Goal: Complete application form

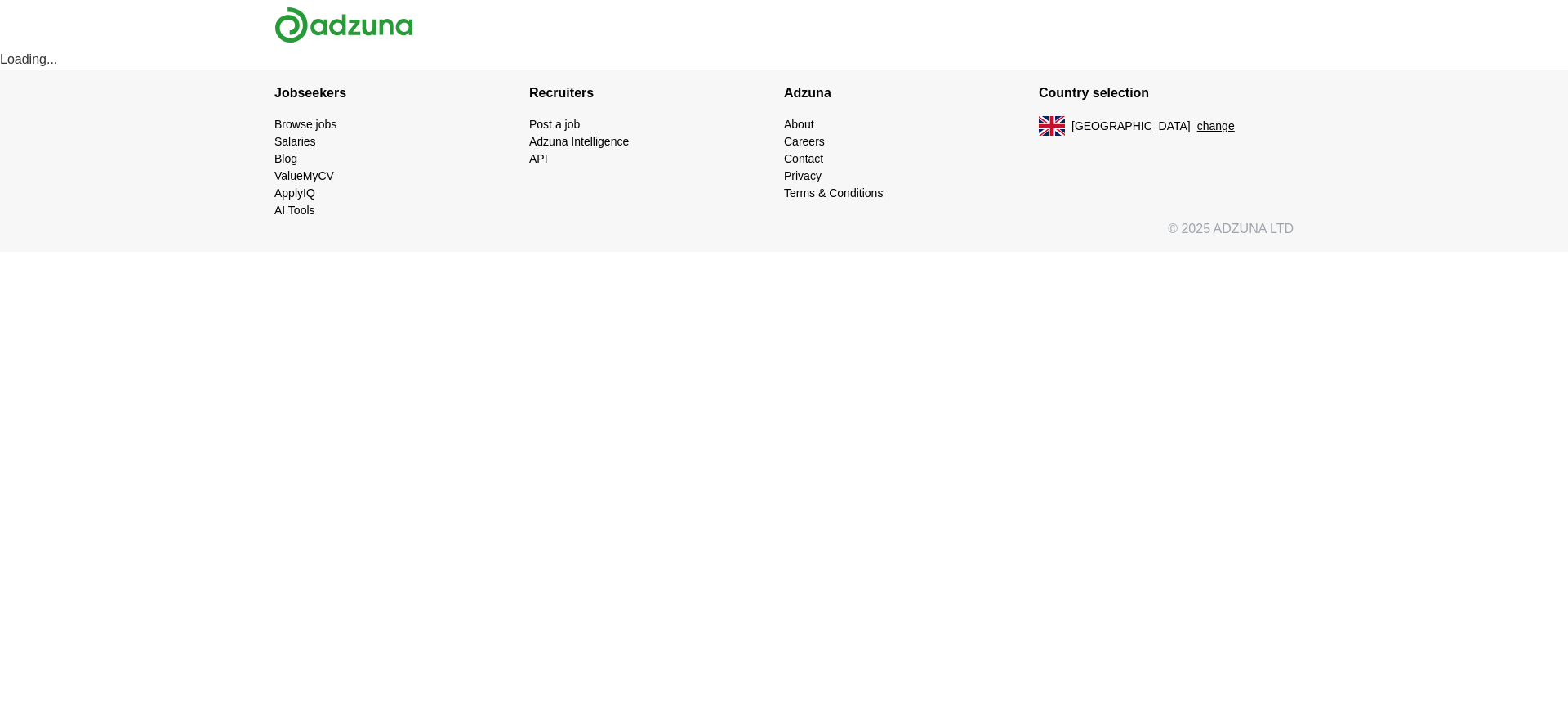
click at [1197, 125] on button "change" at bounding box center [1216, 126] width 38 height 18
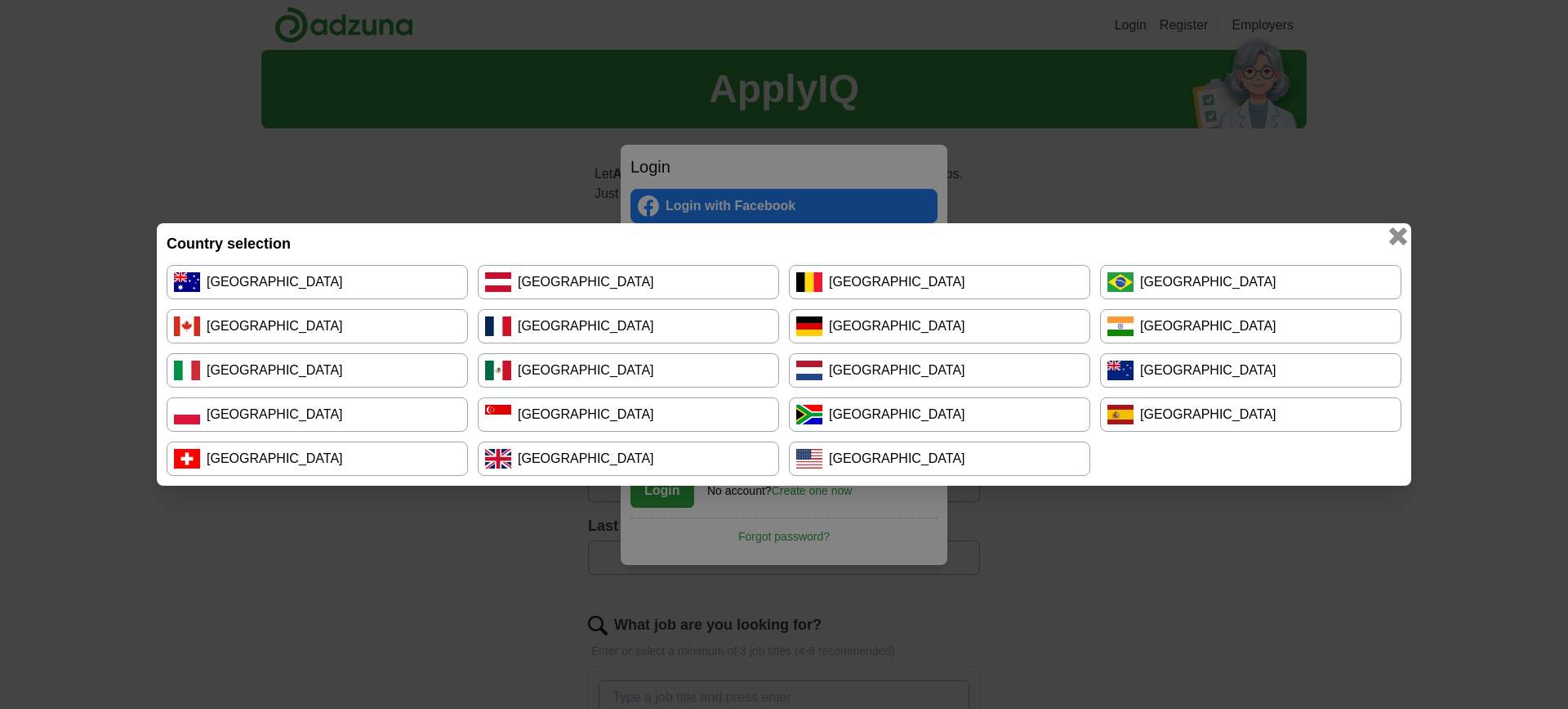
click at [1398, 235] on button "button" at bounding box center [1398, 236] width 18 height 18
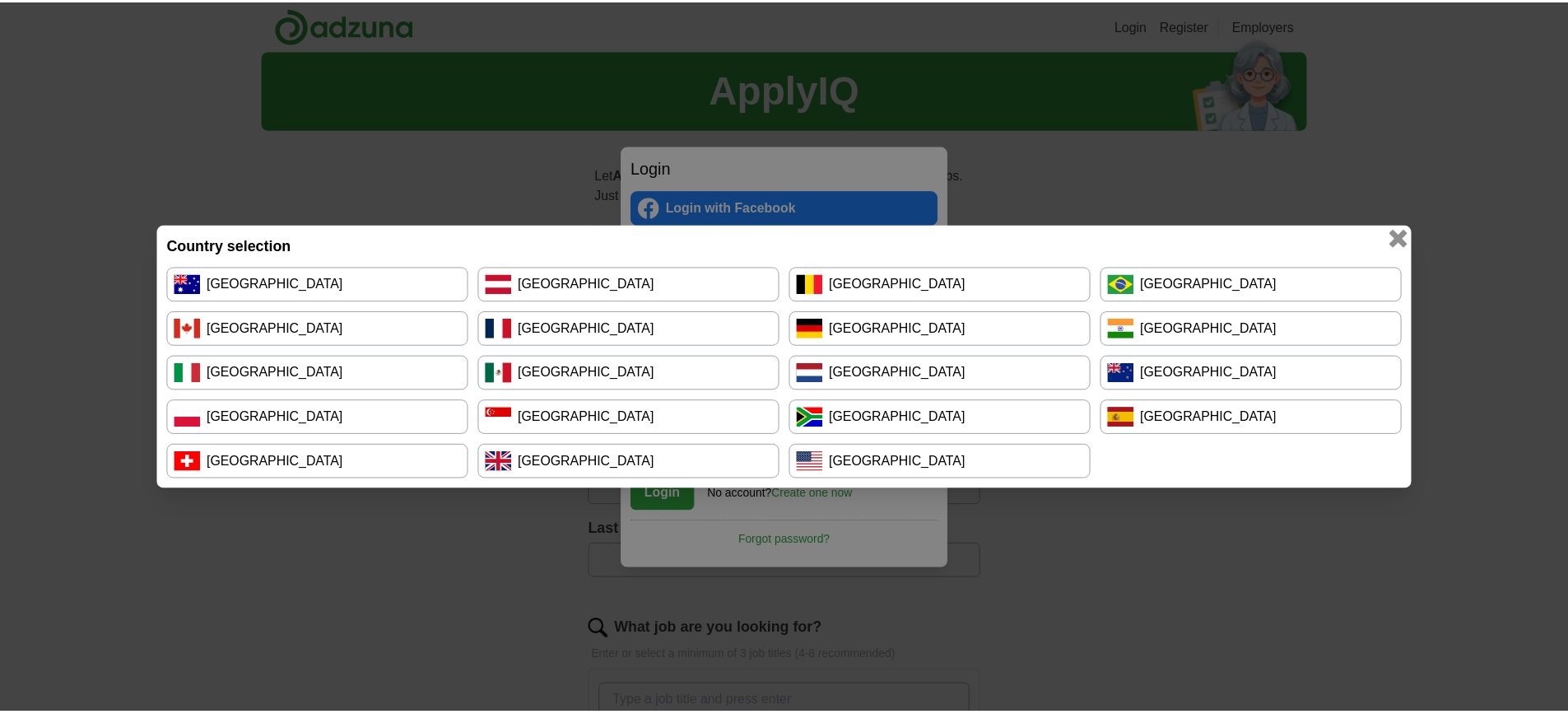
scroll to position [642, 0]
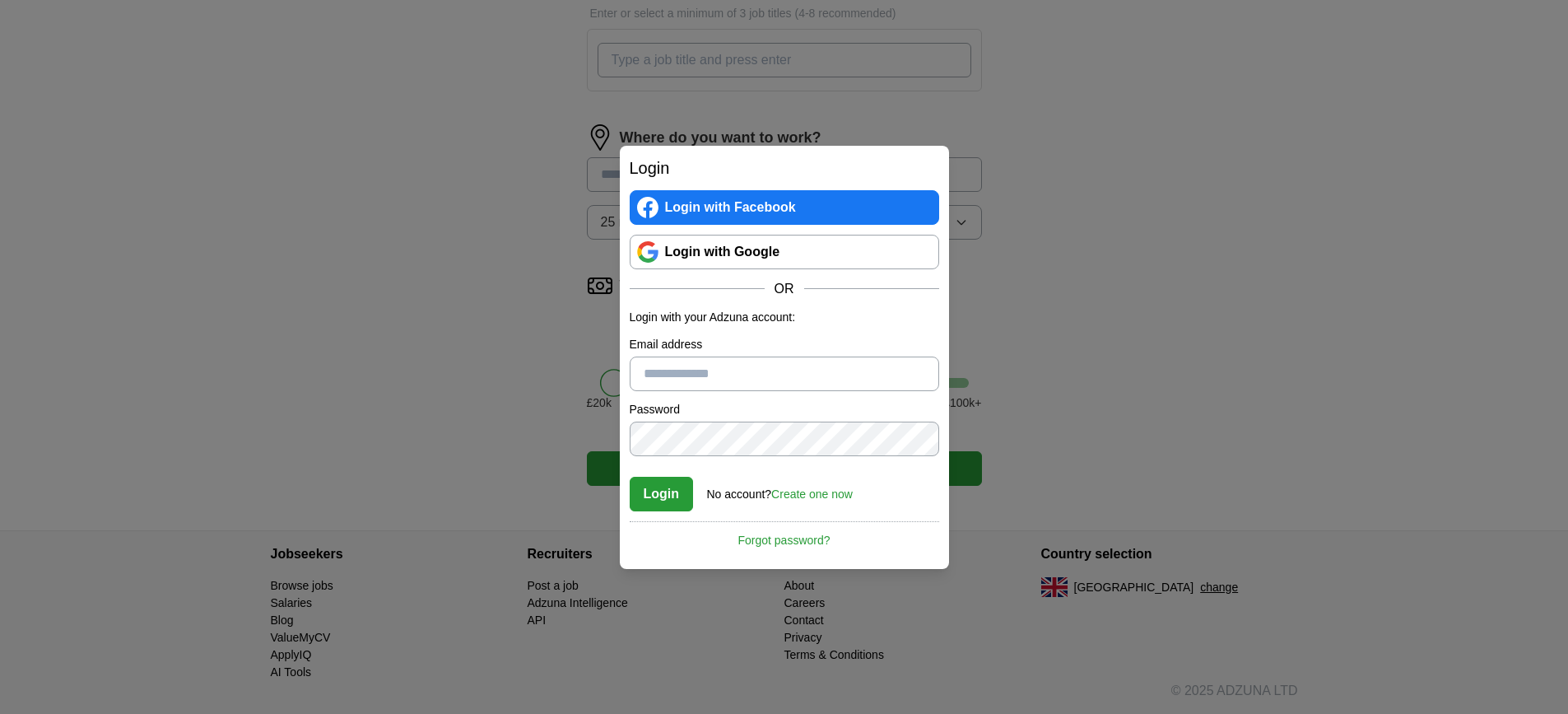
click at [762, 248] on link "Login with Google" at bounding box center [784, 252] width 310 height 34
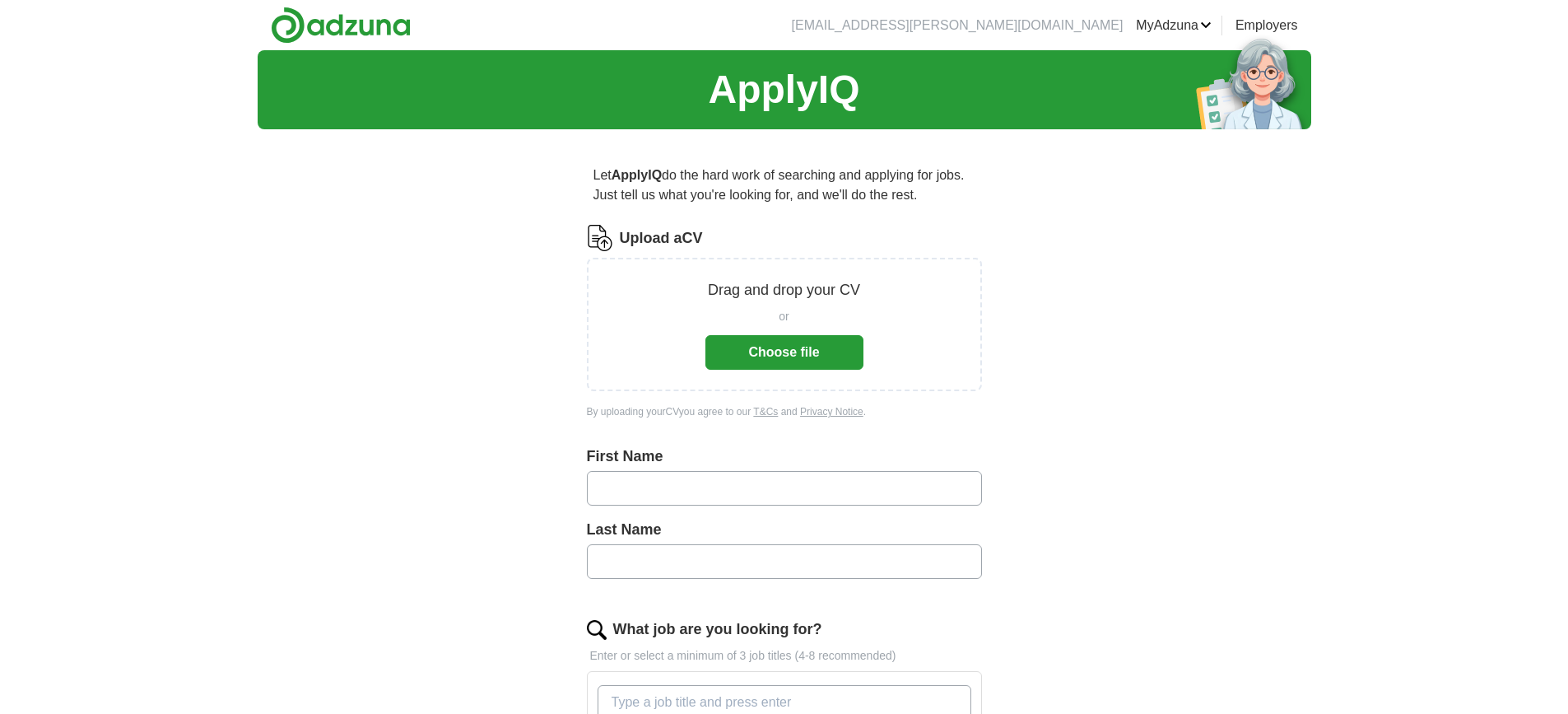
click at [768, 345] on button "Choose file" at bounding box center [784, 352] width 158 height 34
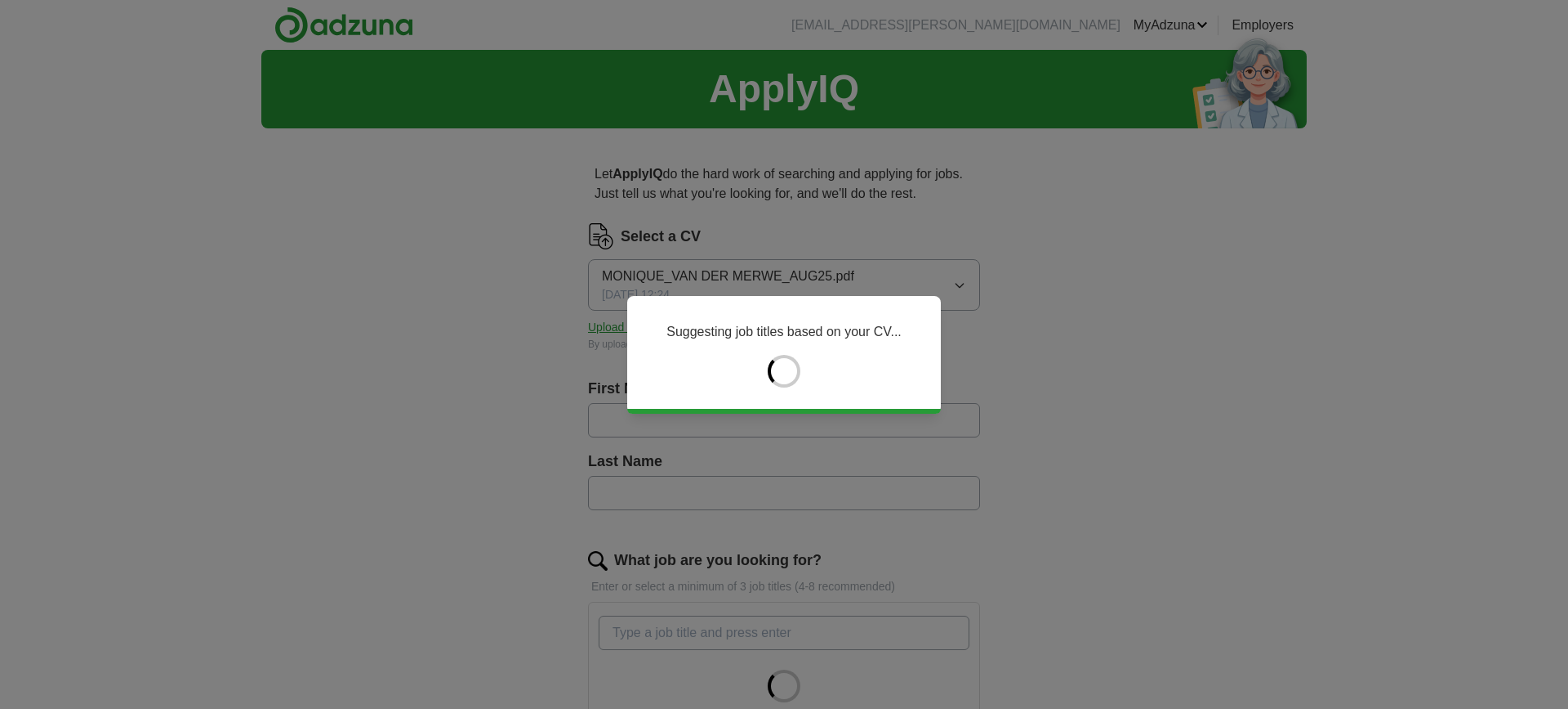
type input "*******"
type input "**********"
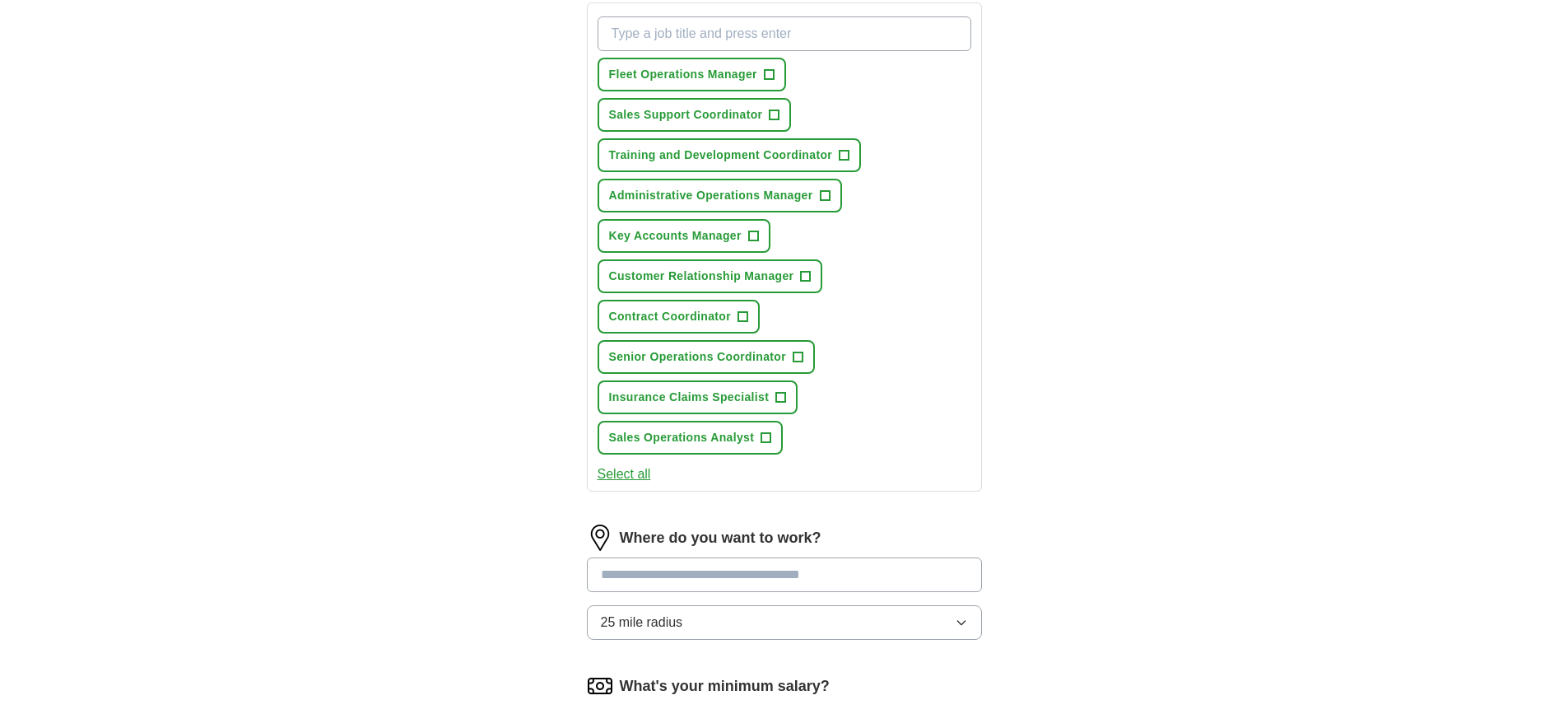
scroll to position [592, 0]
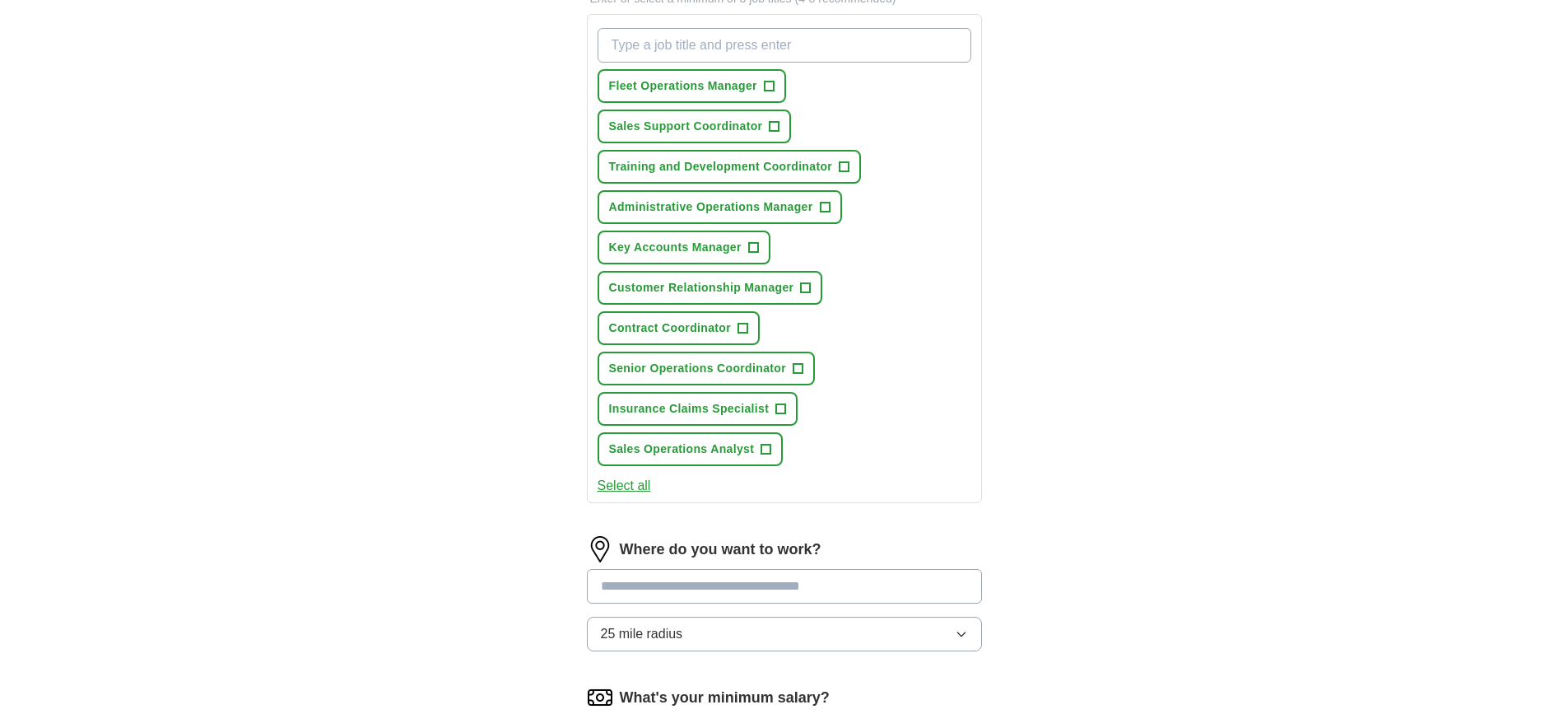
click at [752, 589] on input at bounding box center [784, 585] width 395 height 34
click at [667, 641] on button "25 mile radius" at bounding box center [784, 633] width 395 height 34
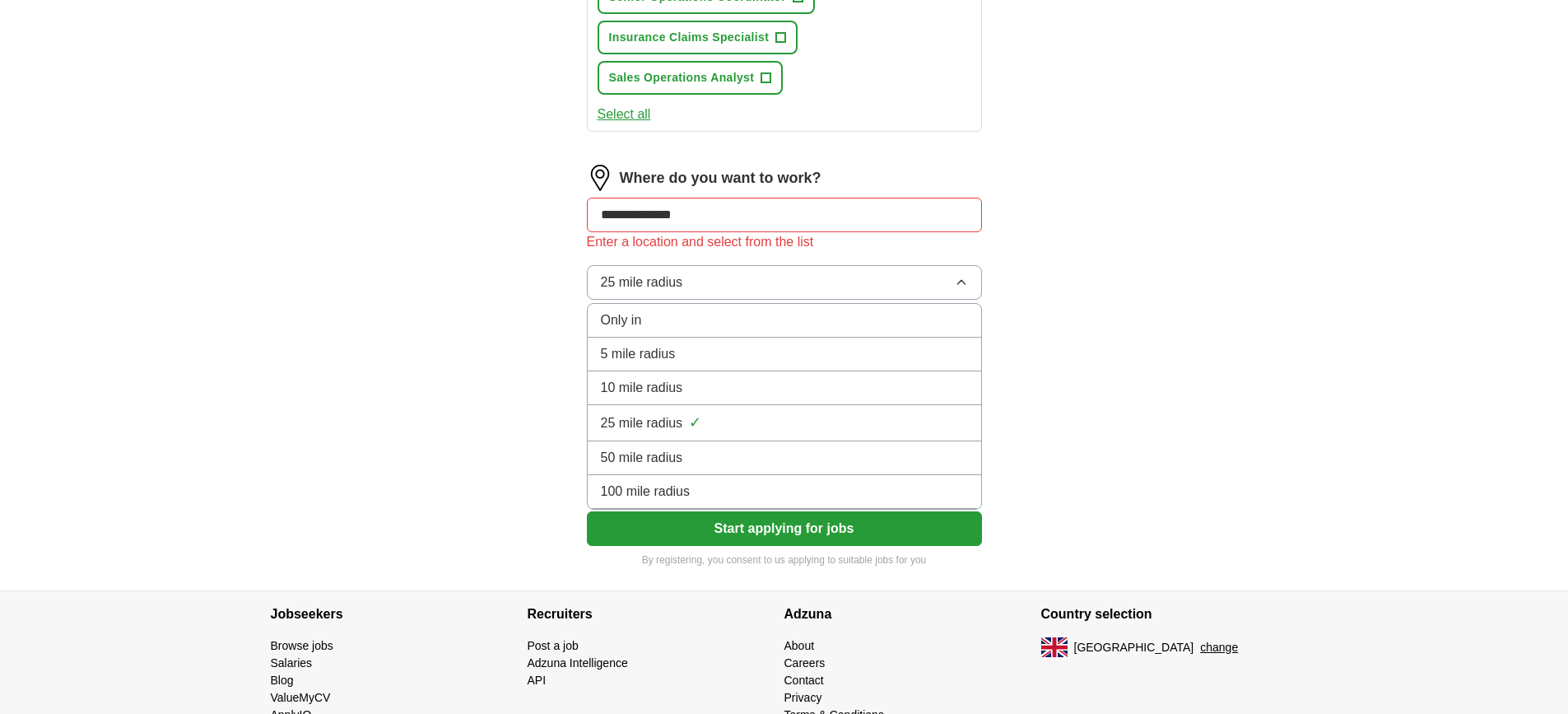
scroll to position [1023, 0]
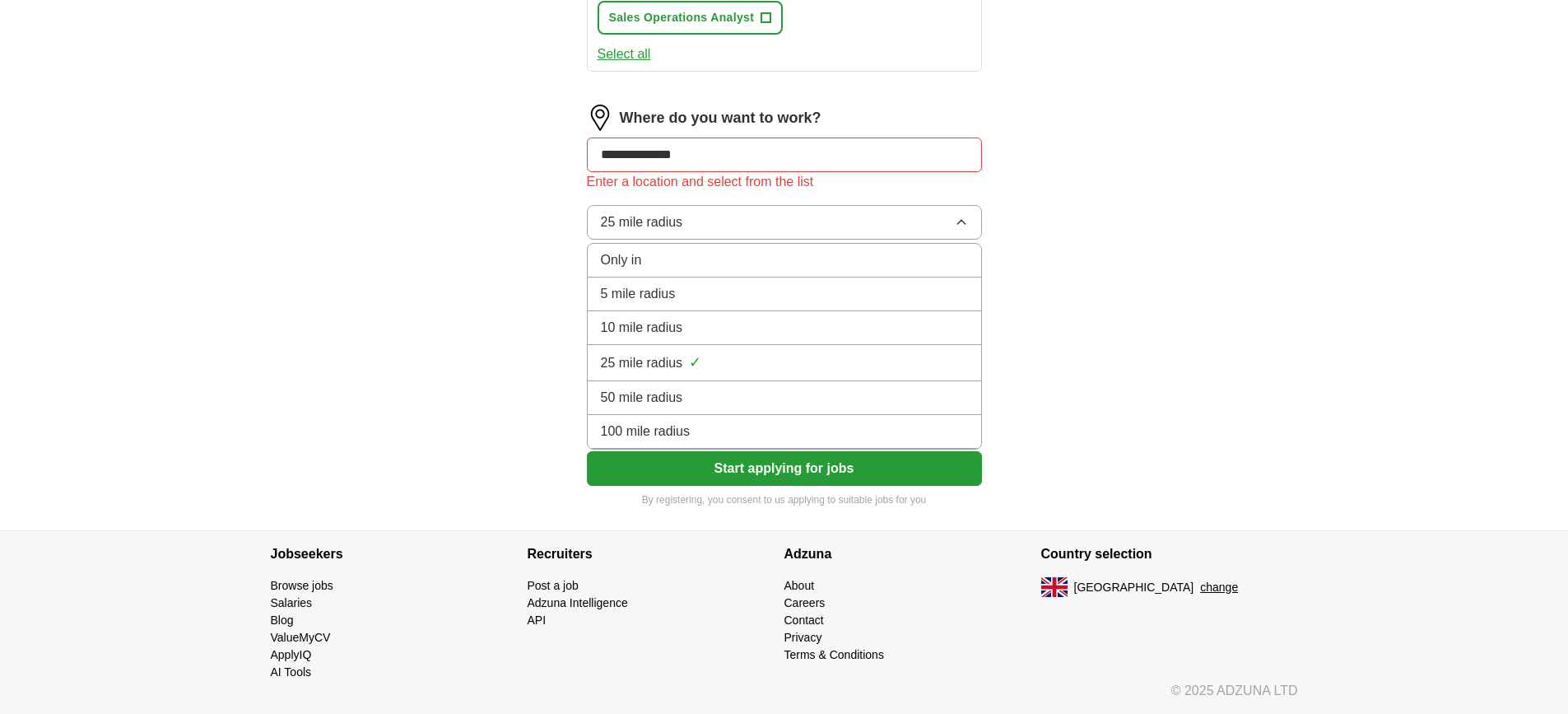
click at [658, 428] on span "100 mile radius" at bounding box center [646, 431] width 90 height 19
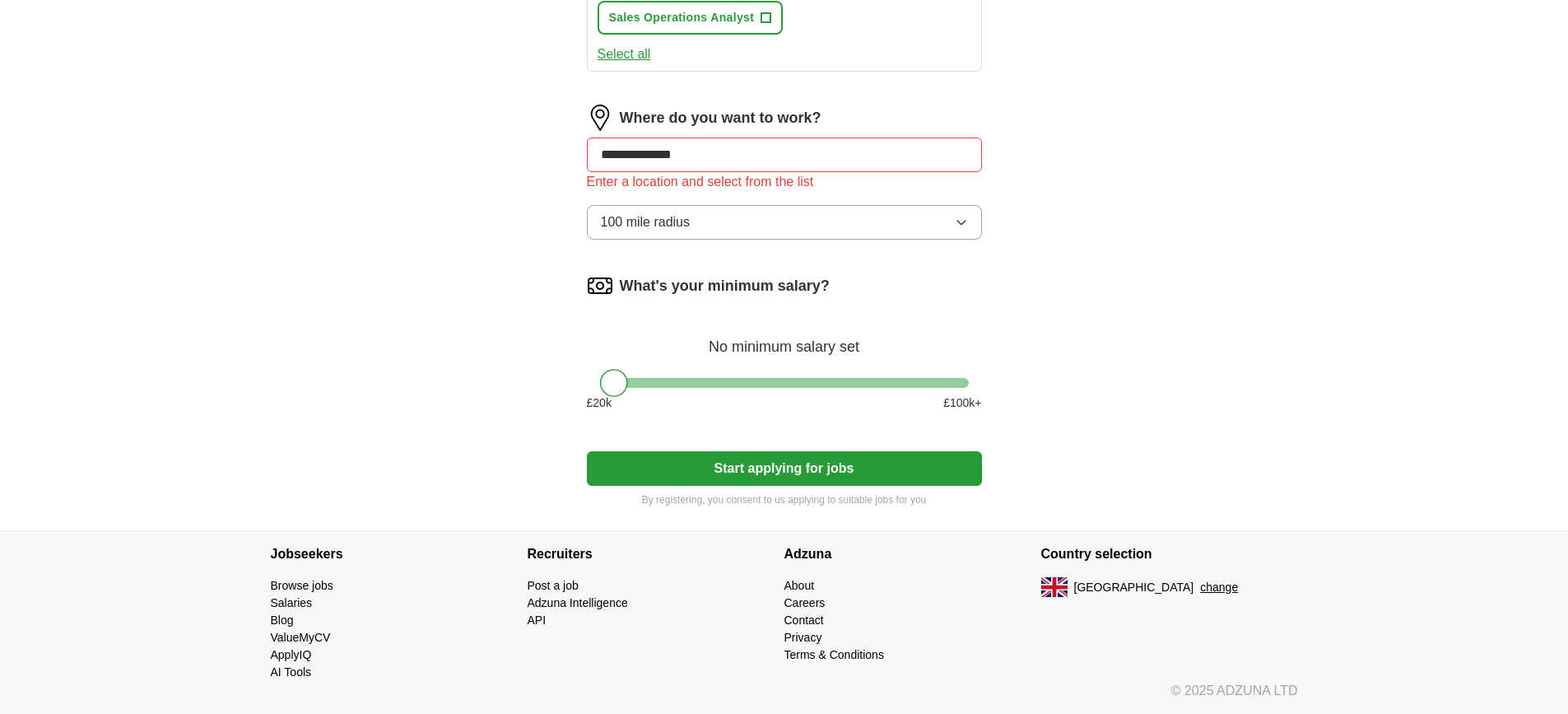
click at [729, 155] on input "**********" at bounding box center [784, 154] width 395 height 34
click at [729, 154] on input "**********" at bounding box center [784, 154] width 395 height 34
type input "*"
click at [726, 157] on input at bounding box center [784, 154] width 395 height 34
type input "*"
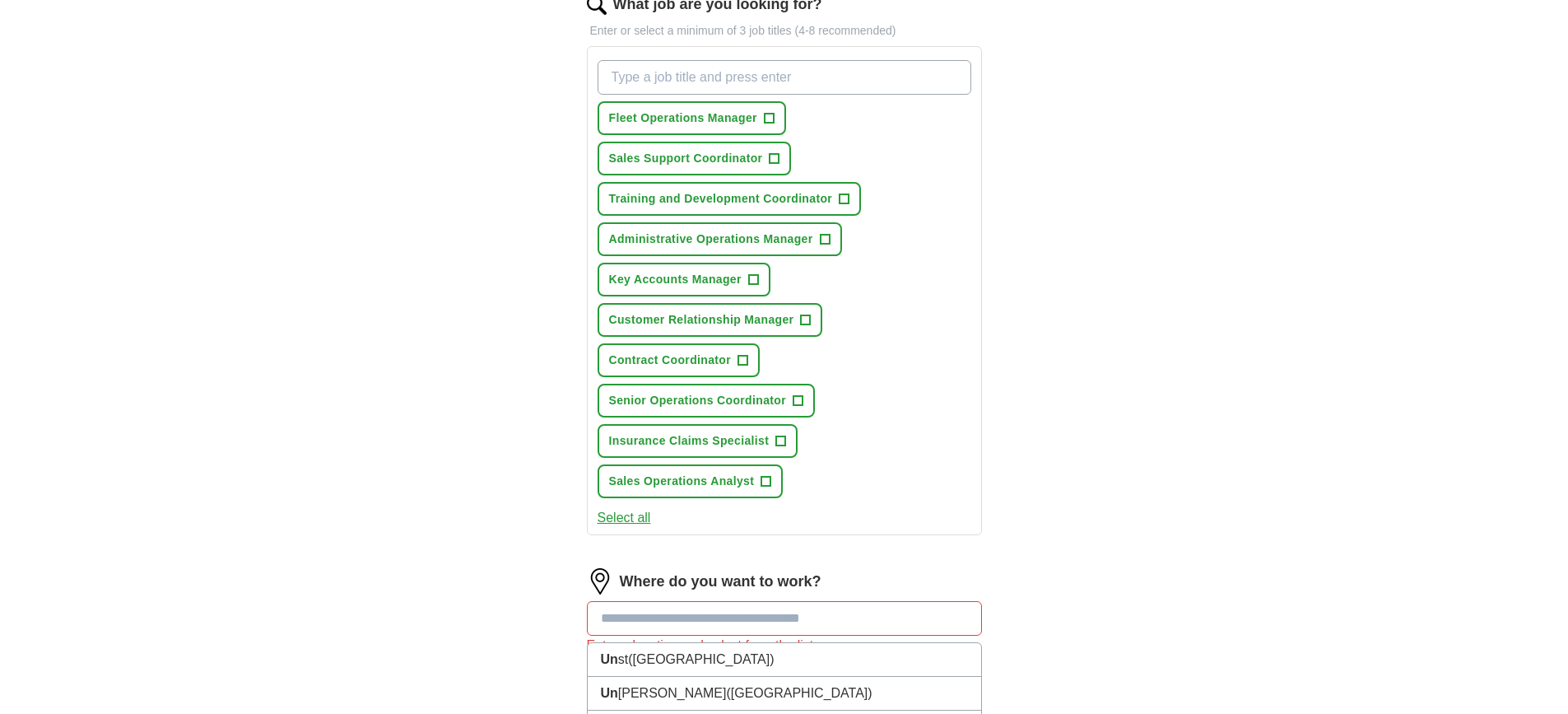
scroll to position [576, 0]
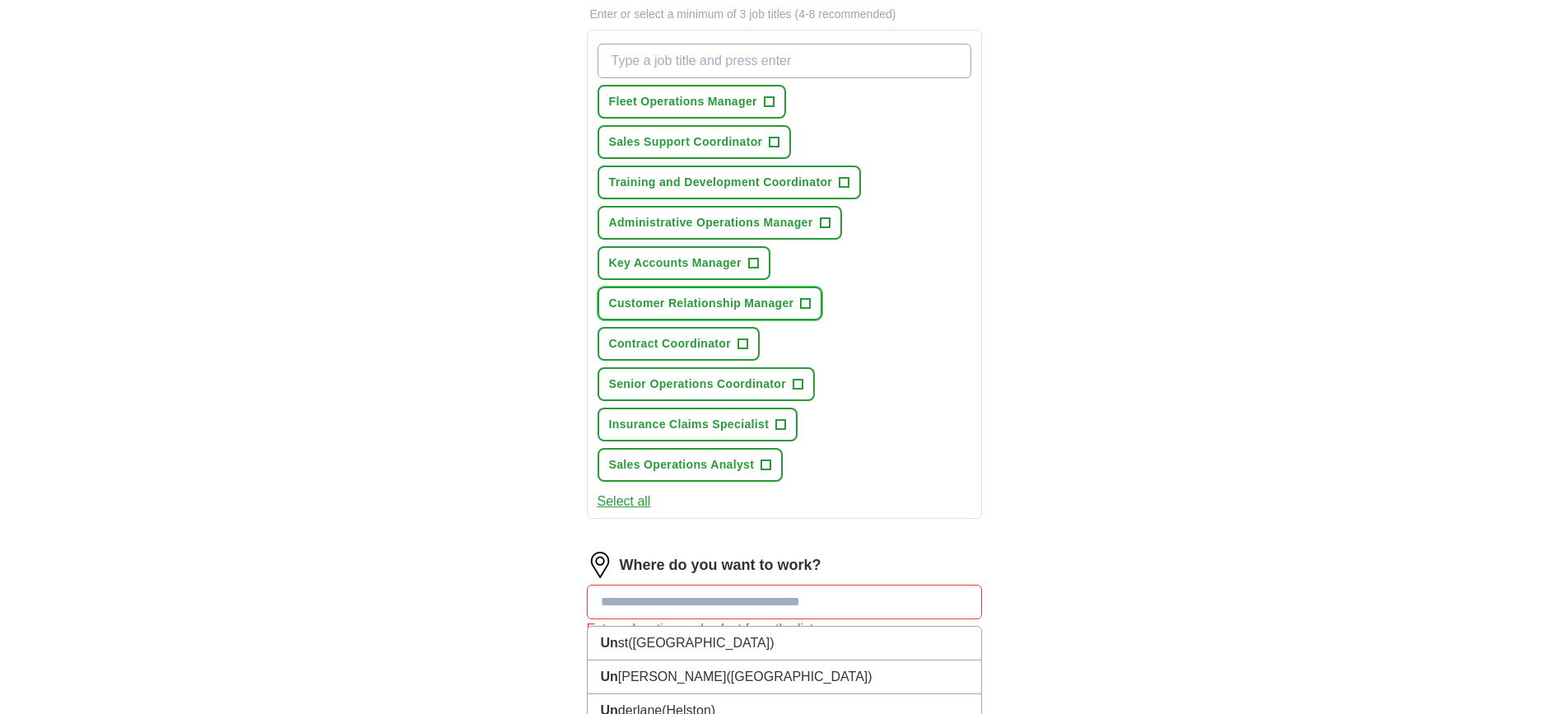
click at [808, 309] on span "+" at bounding box center [805, 304] width 10 height 13
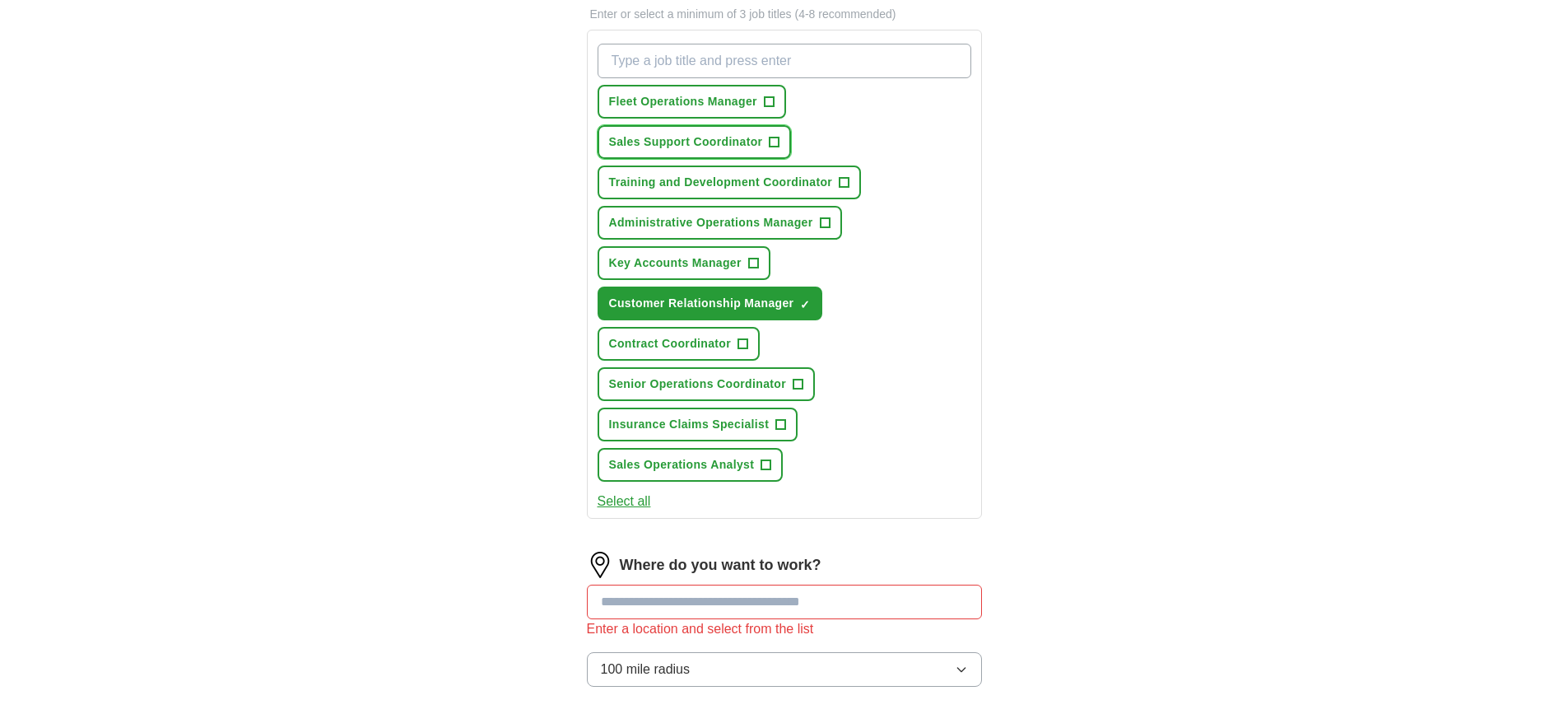
click at [773, 139] on span "+" at bounding box center [774, 142] width 10 height 13
click at [748, 259] on span "+" at bounding box center [754, 263] width 11 height 11
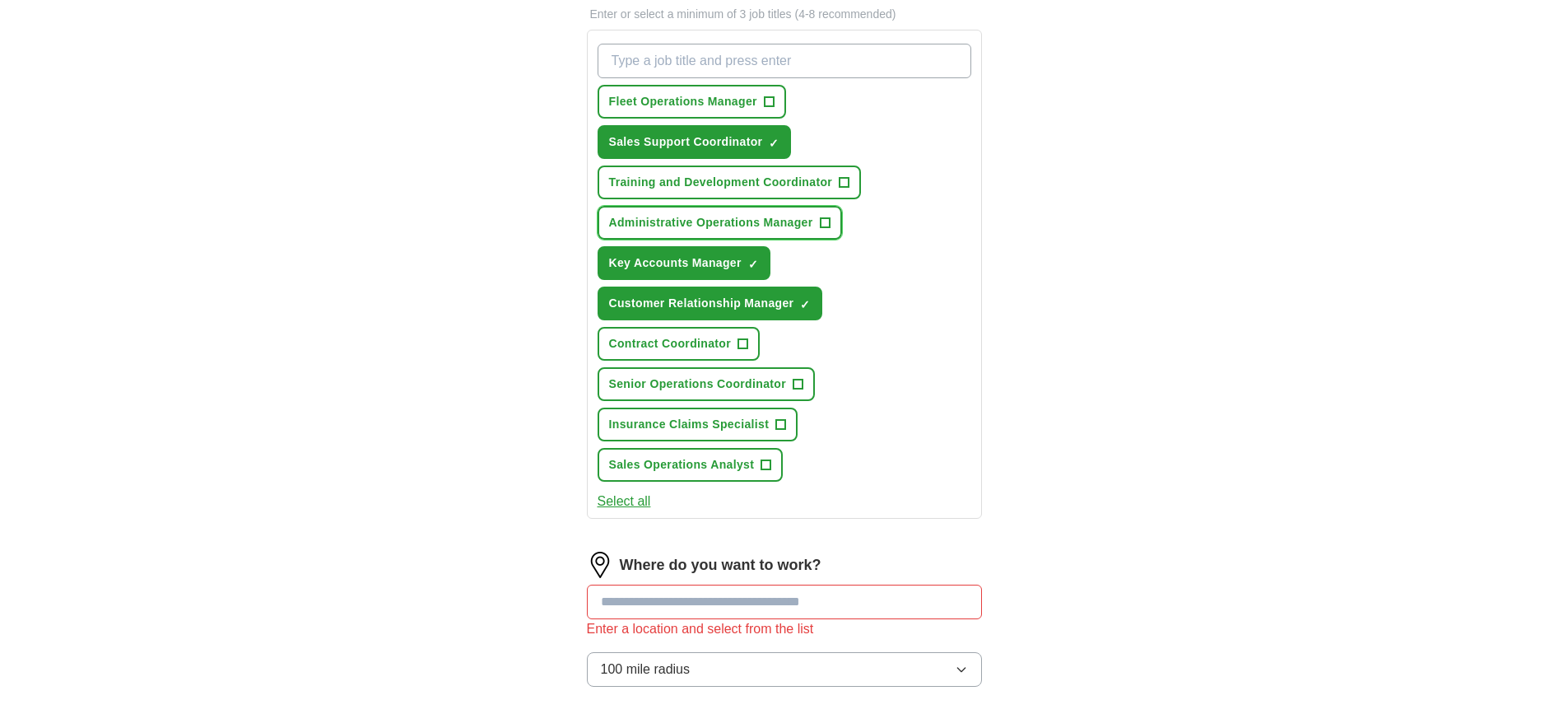
click at [828, 226] on span "+" at bounding box center [824, 222] width 10 height 13
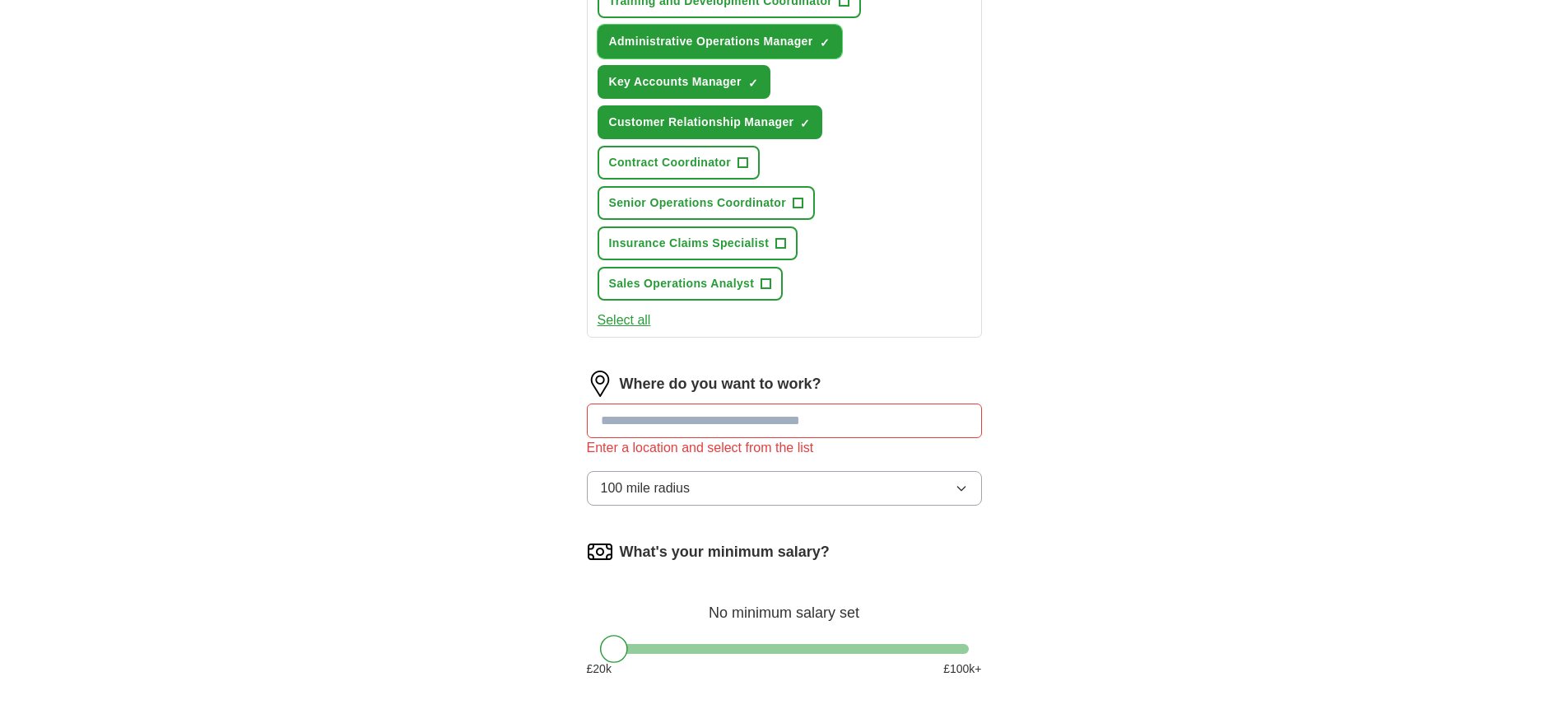
scroll to position [988, 0]
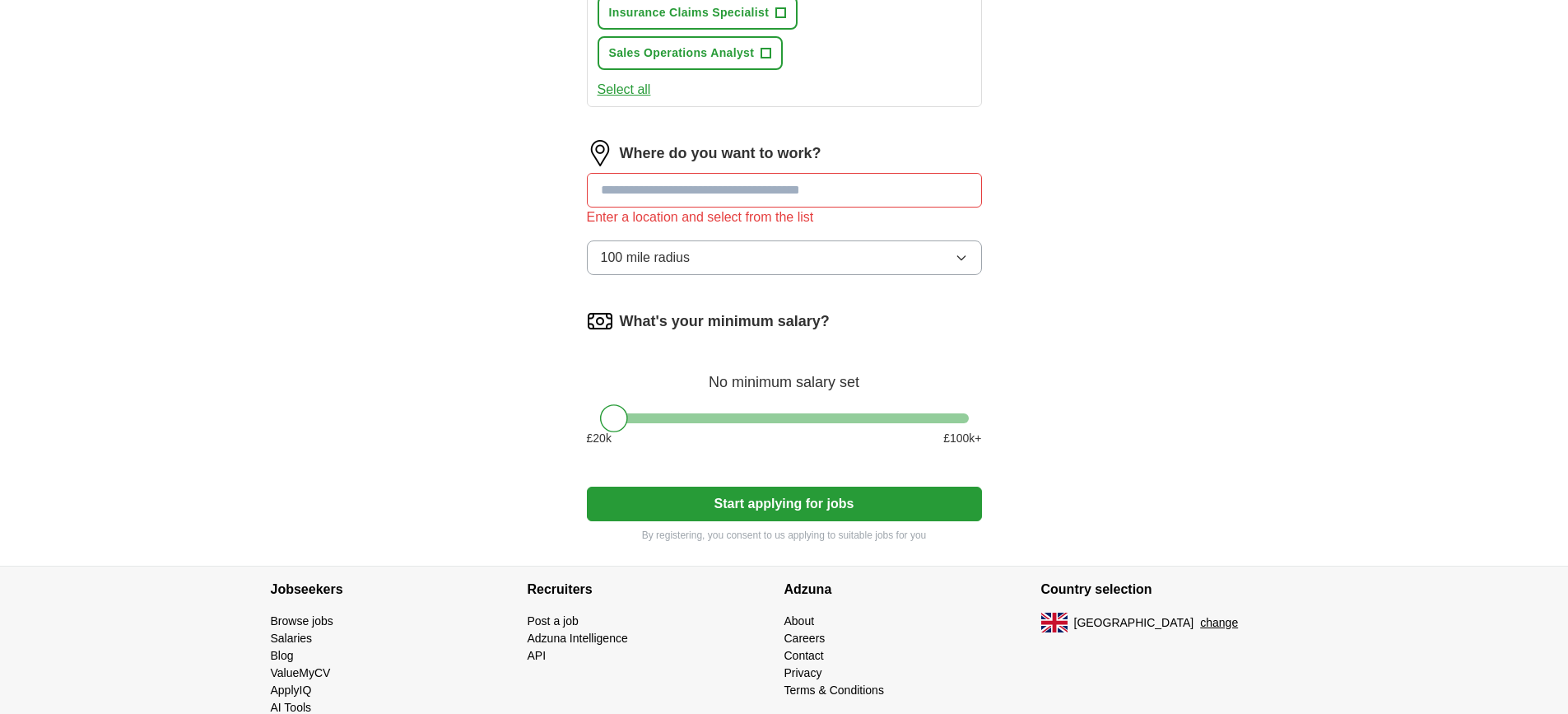
click at [731, 198] on input at bounding box center [784, 190] width 395 height 34
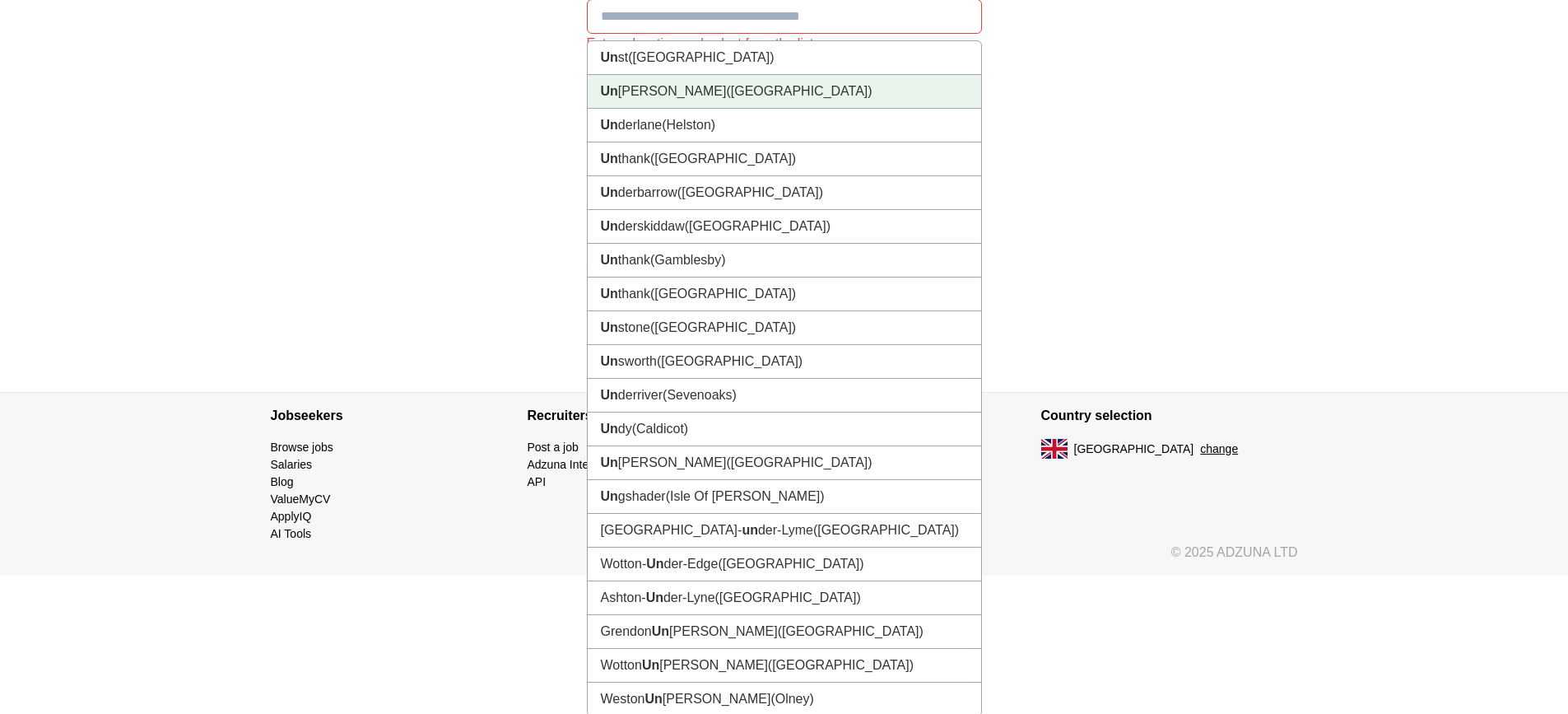
scroll to position [1164, 0]
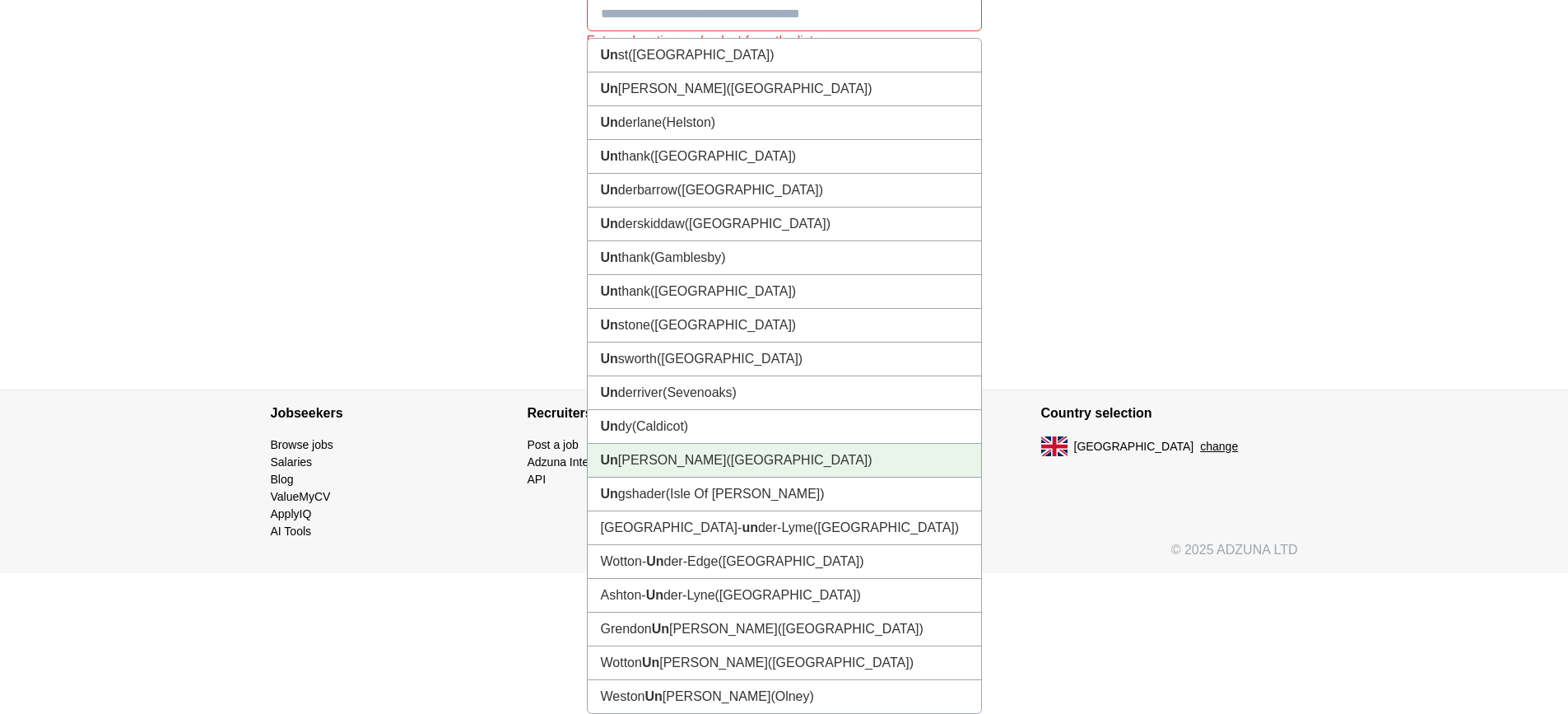
click at [743, 455] on span "([GEOGRAPHIC_DATA])" at bounding box center [799, 460] width 146 height 14
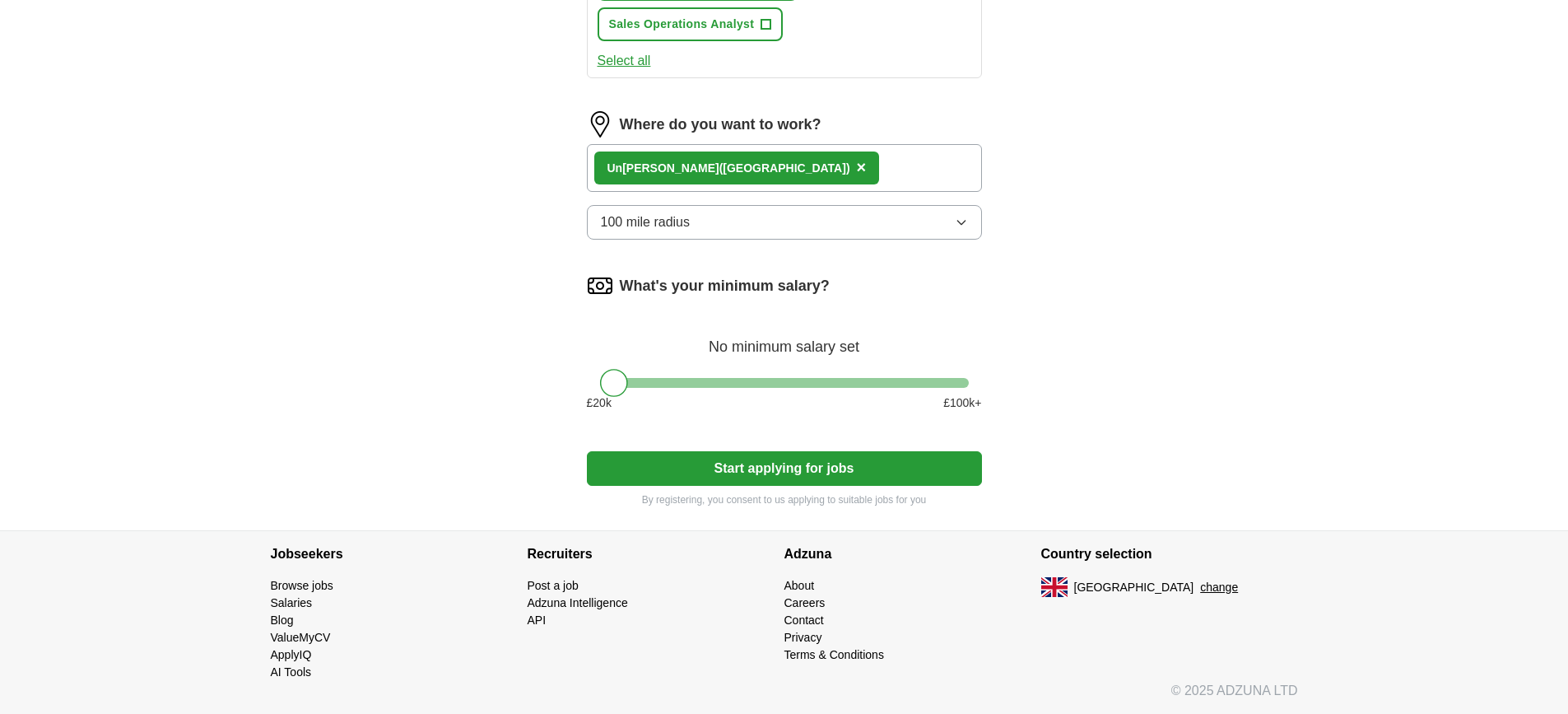
click at [822, 163] on div "Un [PERSON_NAME] ([GEOGRAPHIC_DATA]) ×" at bounding box center [784, 168] width 395 height 48
click at [822, 170] on div "Un [PERSON_NAME] ([GEOGRAPHIC_DATA]) ×" at bounding box center [784, 168] width 395 height 48
click at [814, 170] on div "Un [PERSON_NAME] ([GEOGRAPHIC_DATA]) ×" at bounding box center [784, 168] width 395 height 48
click at [807, 167] on div "Un [PERSON_NAME] ([GEOGRAPHIC_DATA]) ×" at bounding box center [784, 168] width 395 height 48
click at [799, 161] on div "Un [PERSON_NAME] ([GEOGRAPHIC_DATA]) ×" at bounding box center [784, 168] width 395 height 48
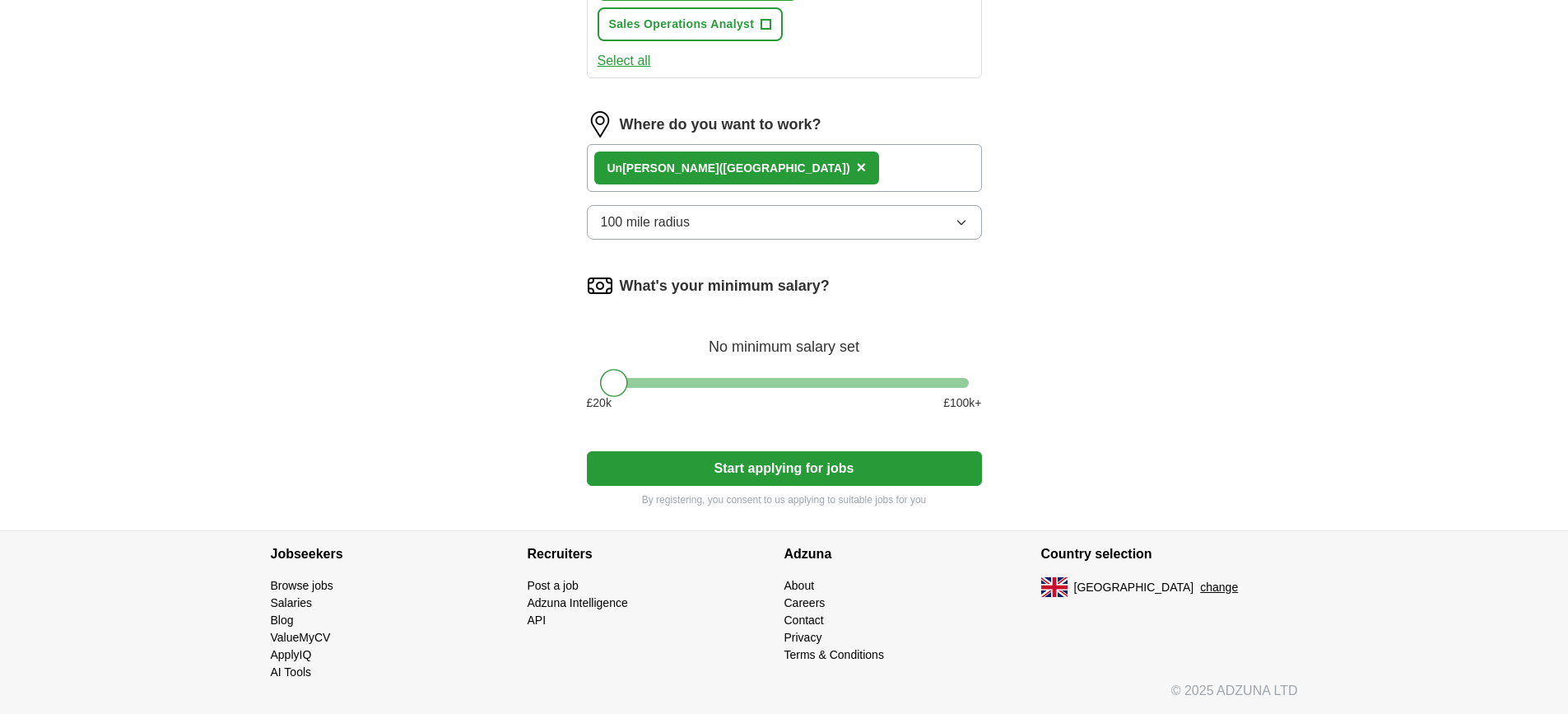
click at [777, 163] on div "Un [PERSON_NAME] ([GEOGRAPHIC_DATA]) ×" at bounding box center [784, 168] width 395 height 48
click at [857, 165] on span "×" at bounding box center [861, 167] width 10 height 19
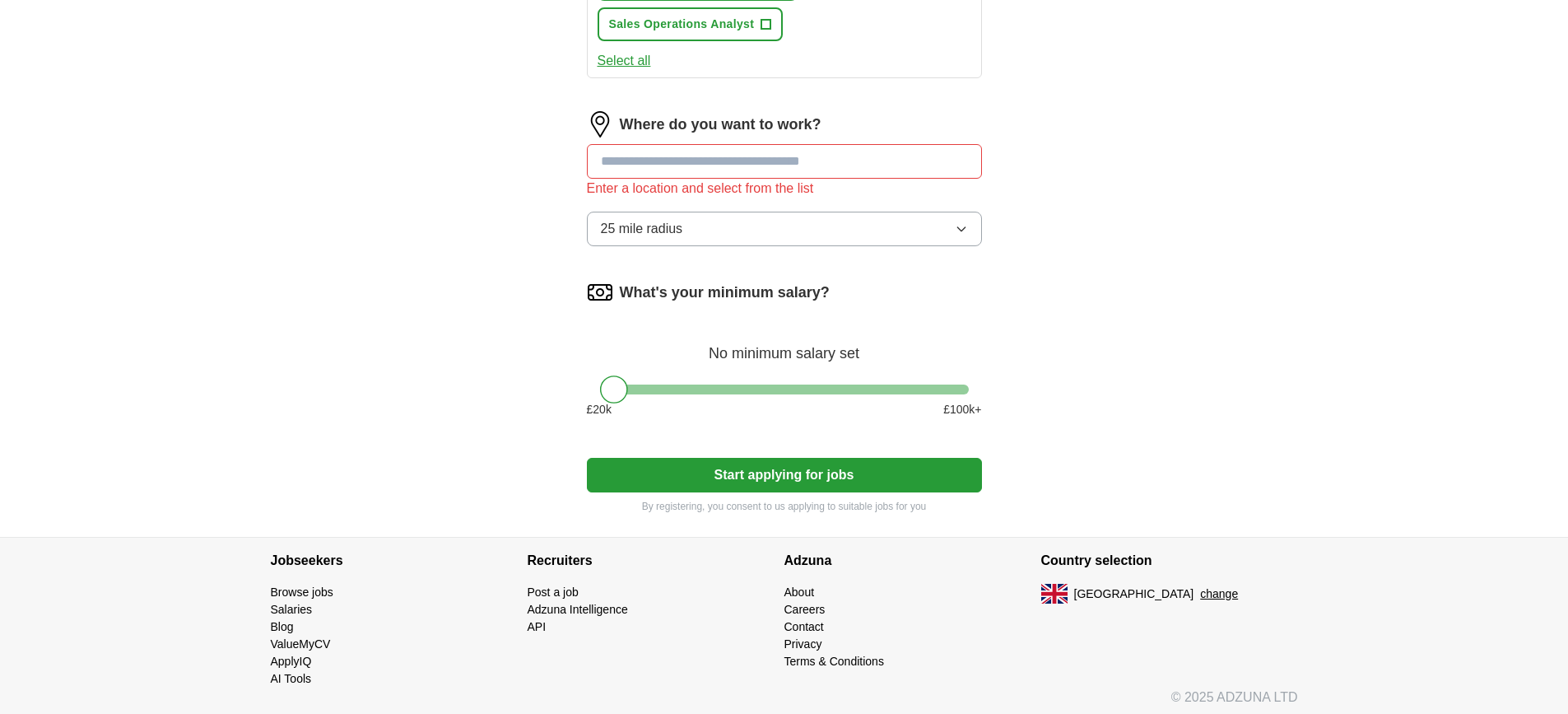
click at [761, 165] on input at bounding box center [784, 161] width 395 height 34
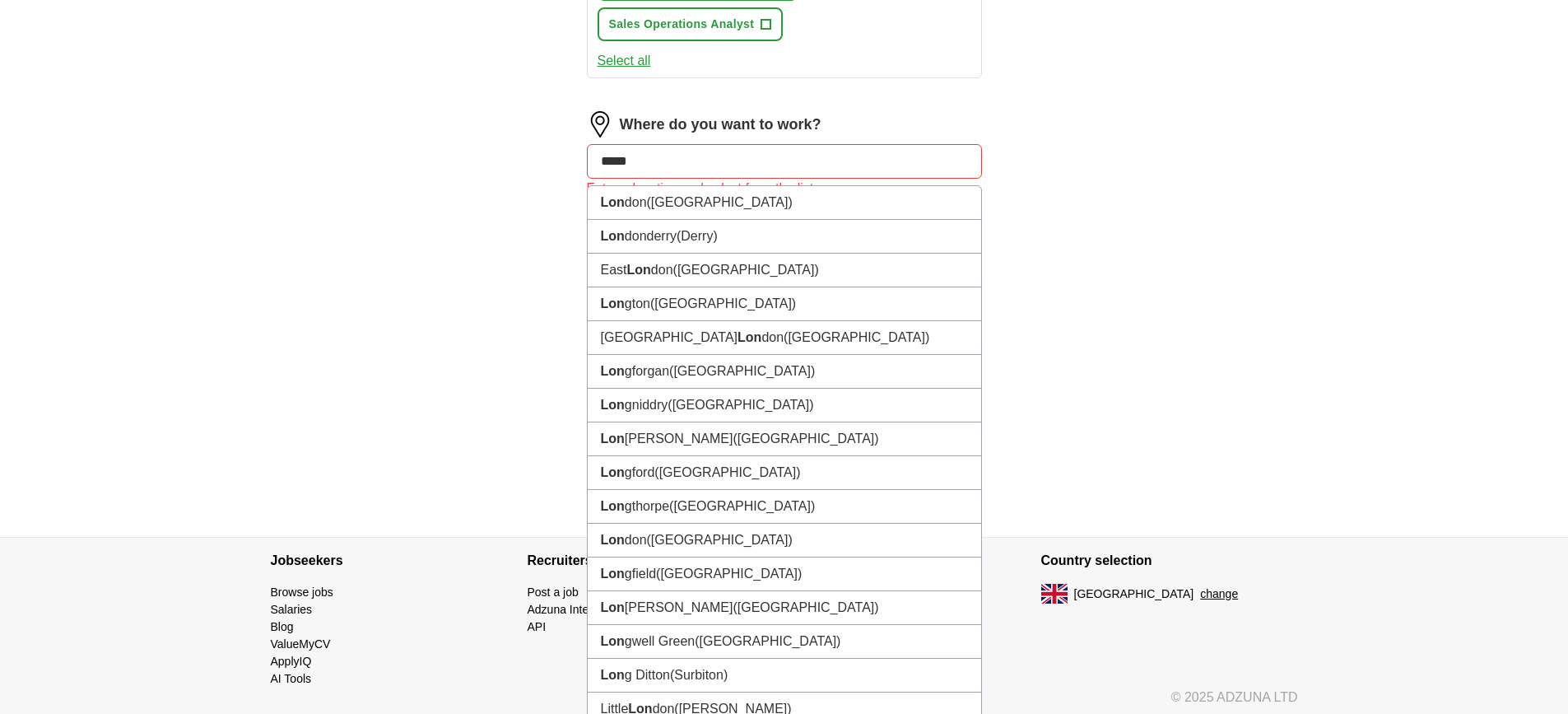
type input "******"
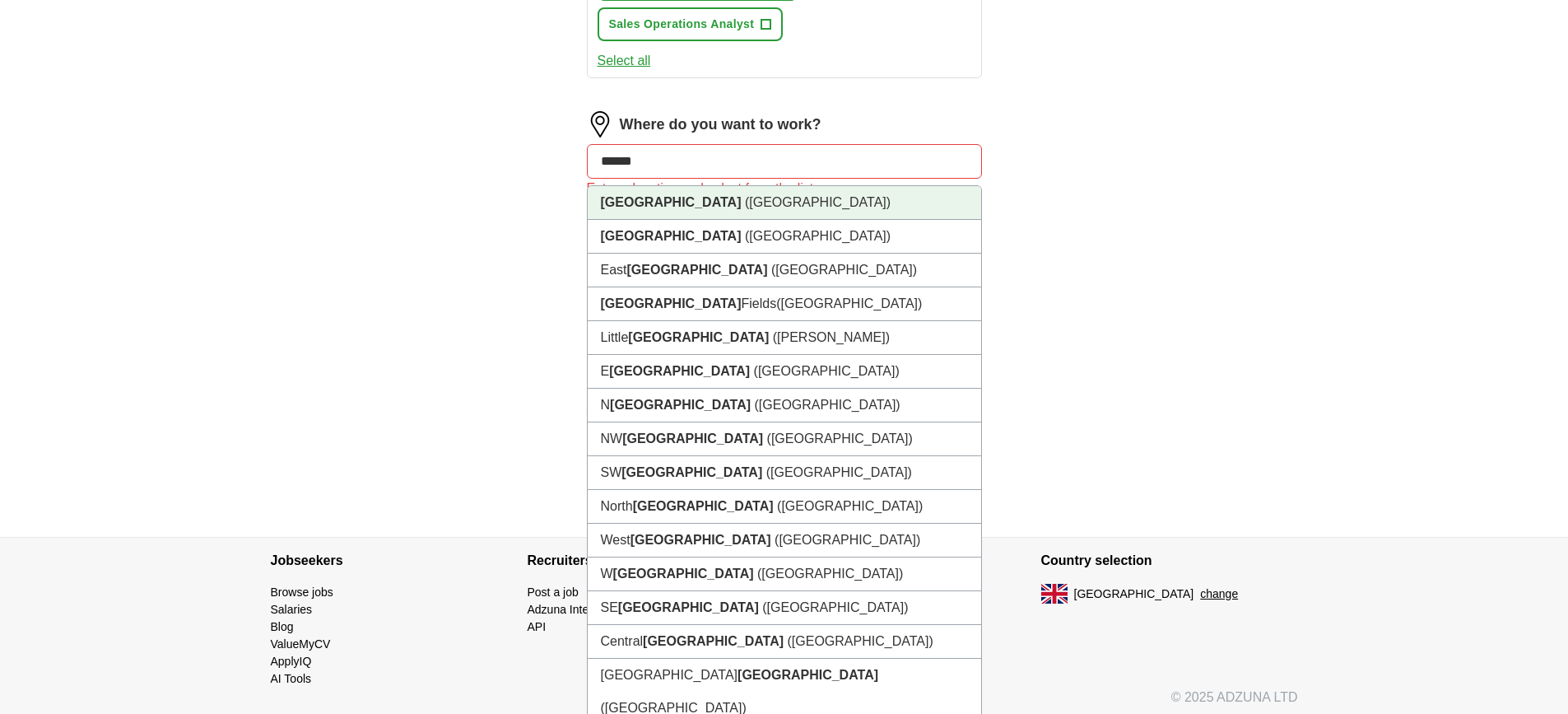
click at [724, 205] on li "[GEOGRAPHIC_DATA] ([GEOGRAPHIC_DATA])" at bounding box center [784, 203] width 394 height 34
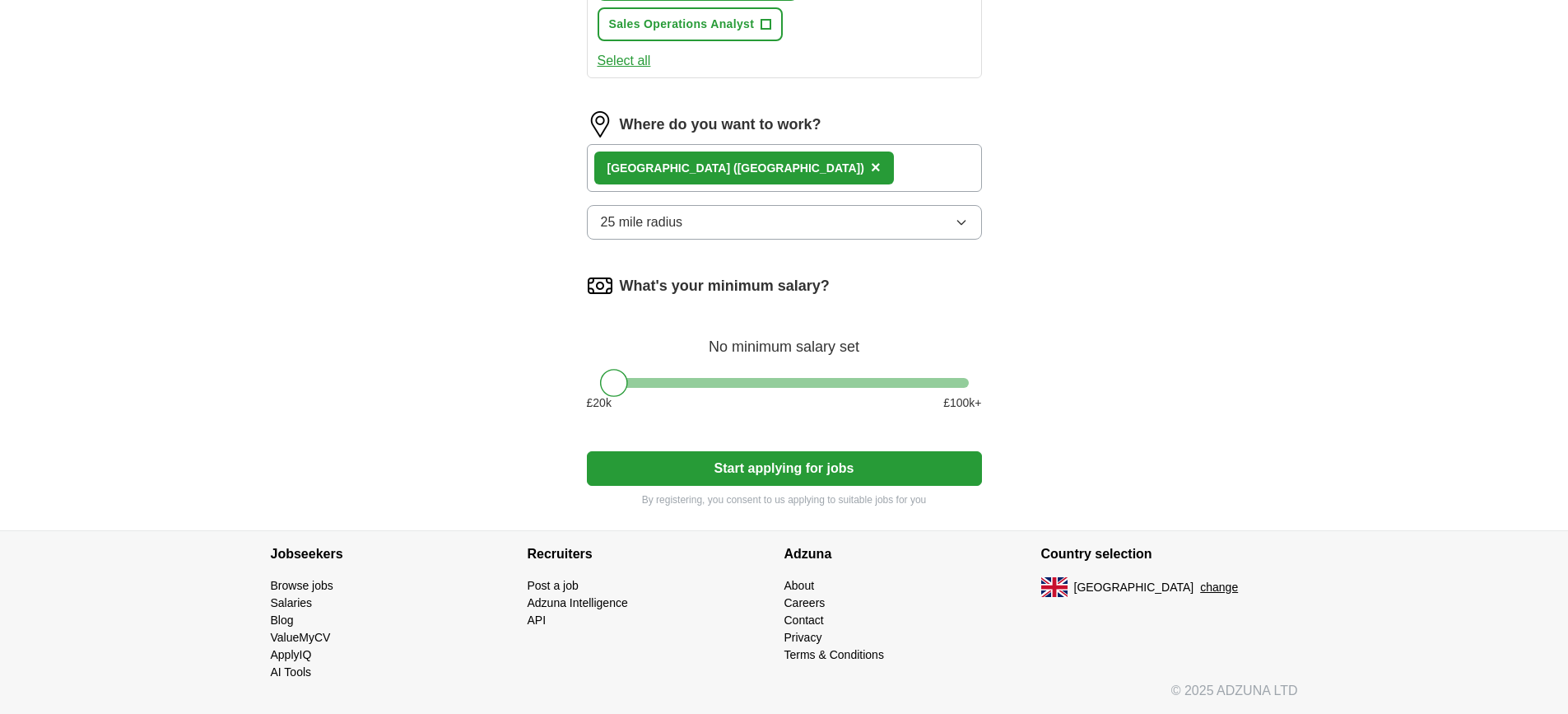
click at [728, 168] on div "[GEOGRAPHIC_DATA] ([GEOGRAPHIC_DATA]) ×" at bounding box center [784, 168] width 395 height 48
click at [766, 170] on div "[GEOGRAPHIC_DATA] ([GEOGRAPHIC_DATA]) ×" at bounding box center [784, 168] width 395 height 48
click at [726, 226] on button "25 mile radius" at bounding box center [784, 222] width 395 height 34
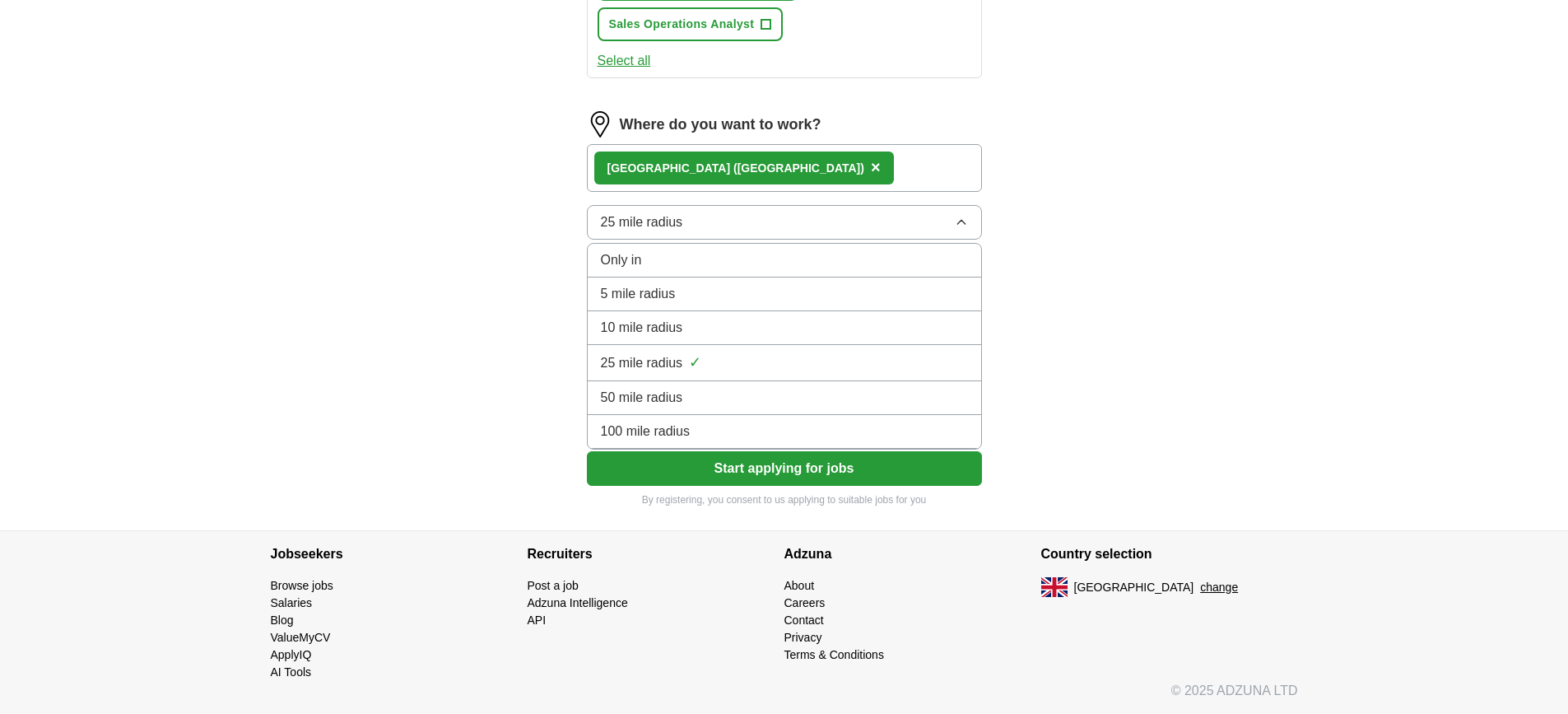
click at [677, 396] on span "50 mile radius" at bounding box center [641, 397] width 82 height 19
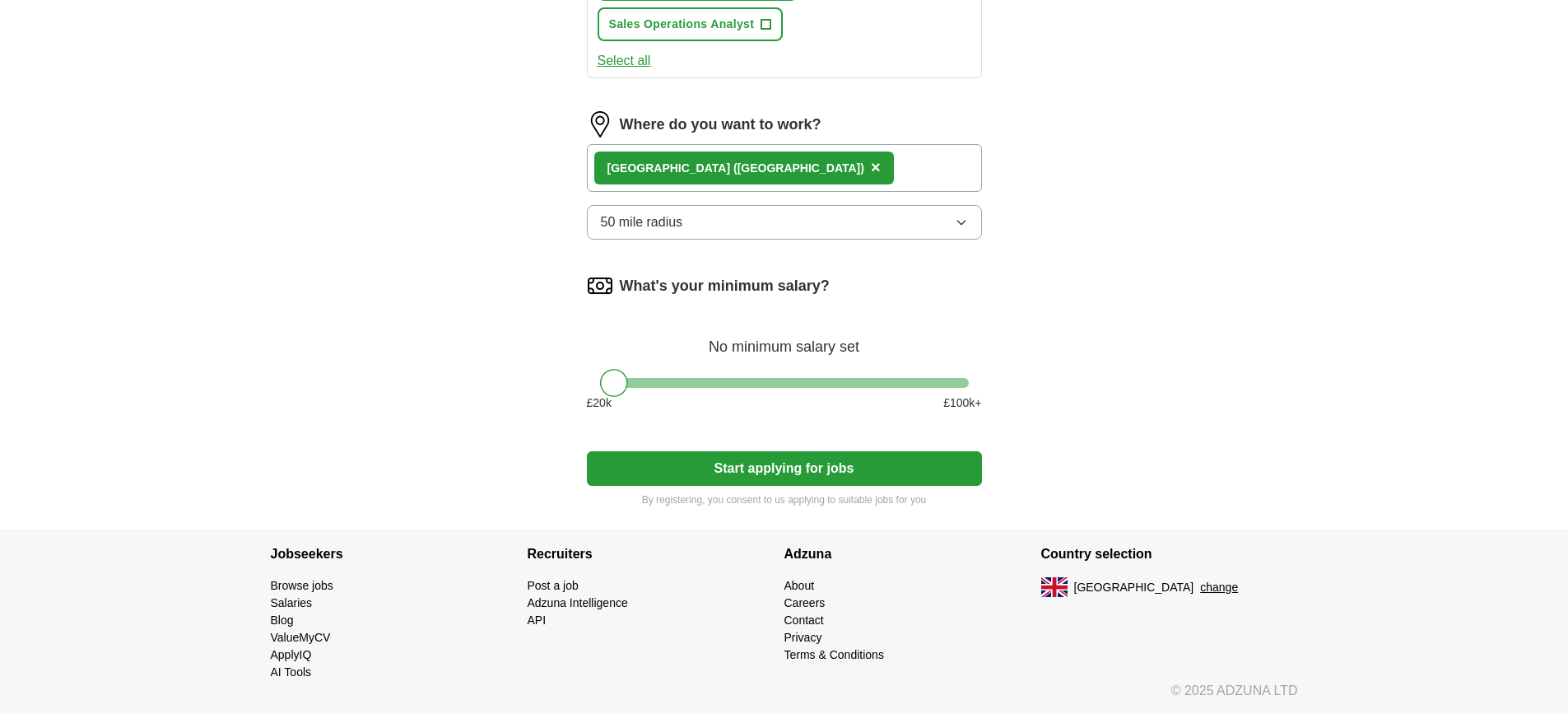
click at [679, 283] on label "What's your minimum salary?" at bounding box center [724, 285] width 210 height 22
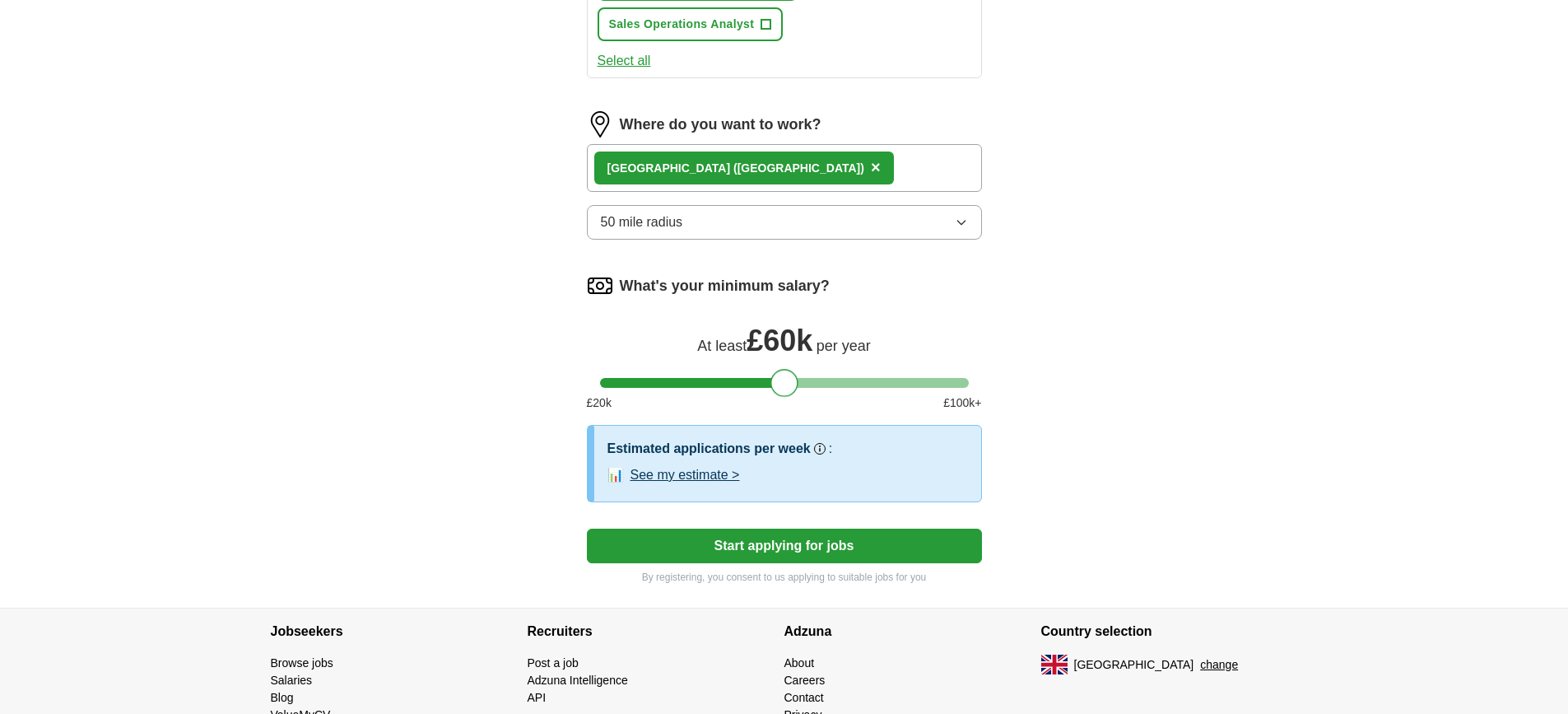
drag, startPoint x: 611, startPoint y: 388, endPoint x: 784, endPoint y: 395, distance: 173.1
click at [784, 395] on div at bounding box center [784, 383] width 28 height 28
drag, startPoint x: 787, startPoint y: 380, endPoint x: 1000, endPoint y: 371, distance: 213.2
click at [679, 472] on button "See my estimate >" at bounding box center [685, 475] width 109 height 19
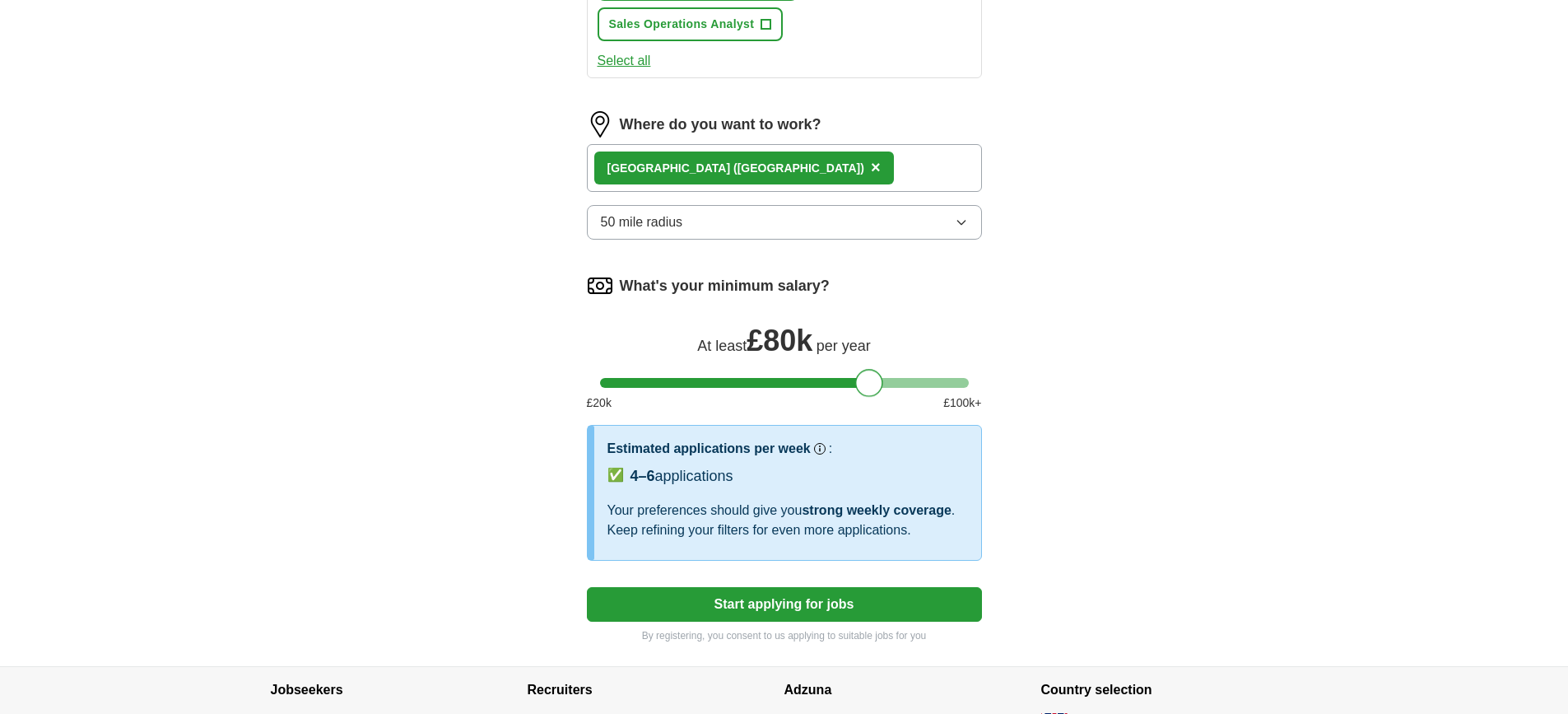
drag, startPoint x: 954, startPoint y: 384, endPoint x: 867, endPoint y: 381, distance: 87.1
click at [867, 381] on div at bounding box center [869, 383] width 28 height 28
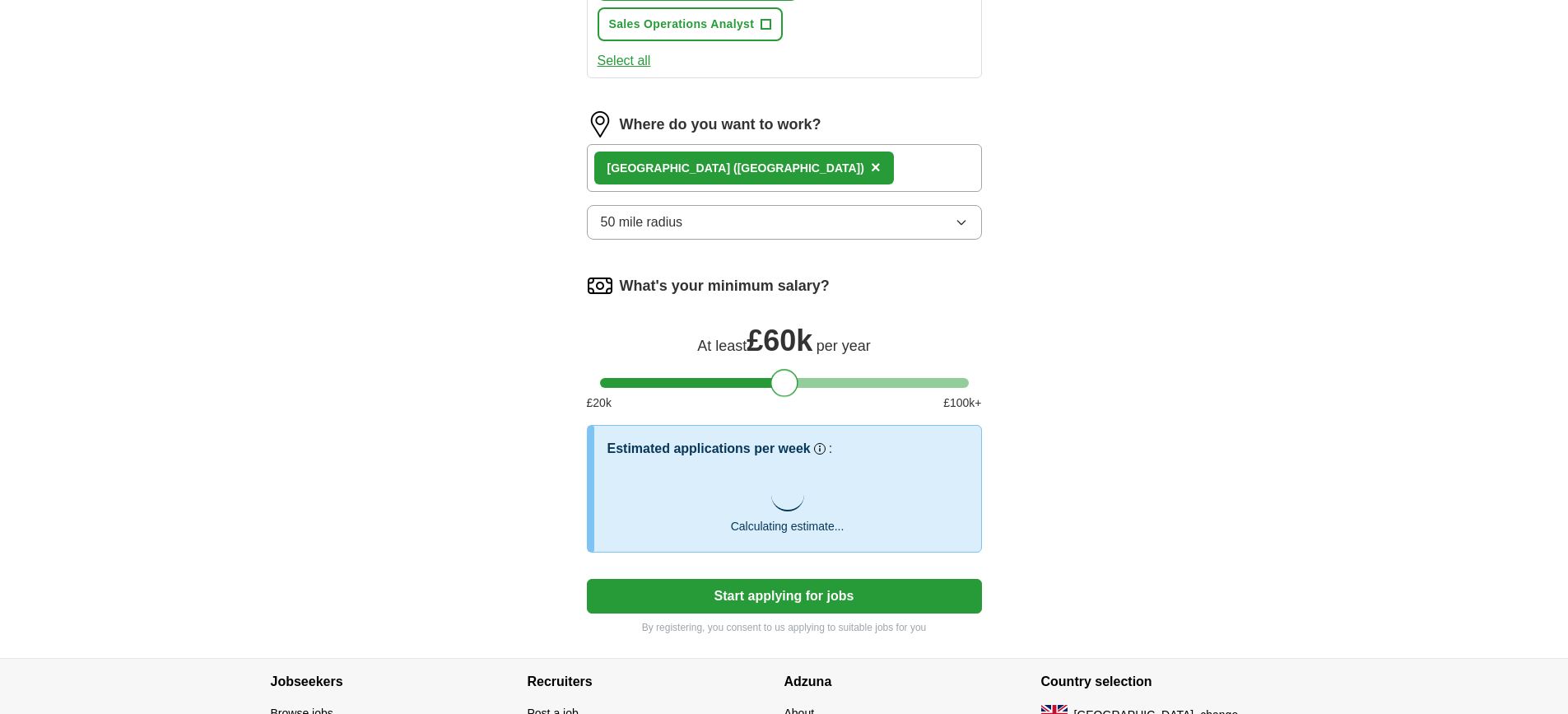
drag, startPoint x: 870, startPoint y: 377, endPoint x: 784, endPoint y: 384, distance: 86.3
click at [784, 384] on div at bounding box center [784, 383] width 28 height 28
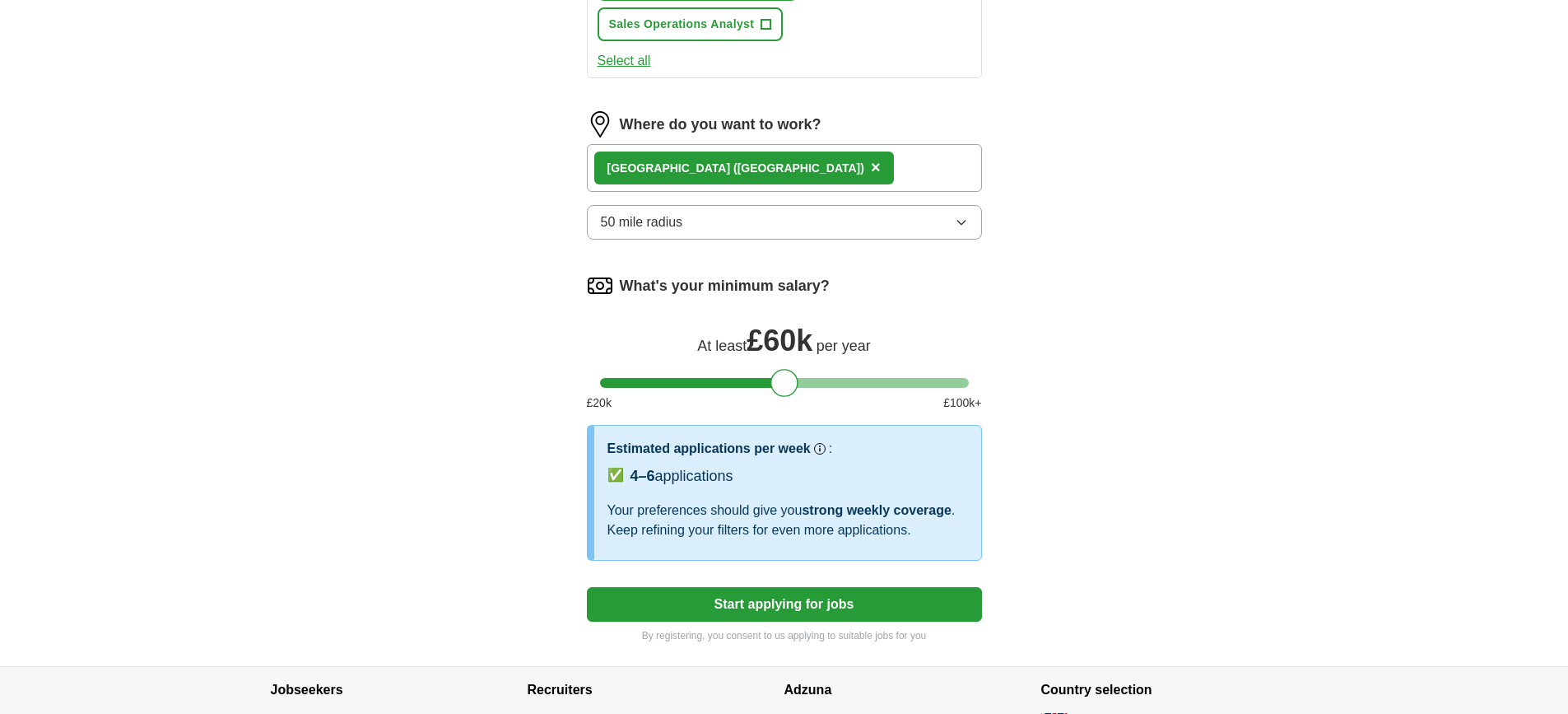
click at [775, 607] on button "Start applying for jobs" at bounding box center [784, 604] width 395 height 34
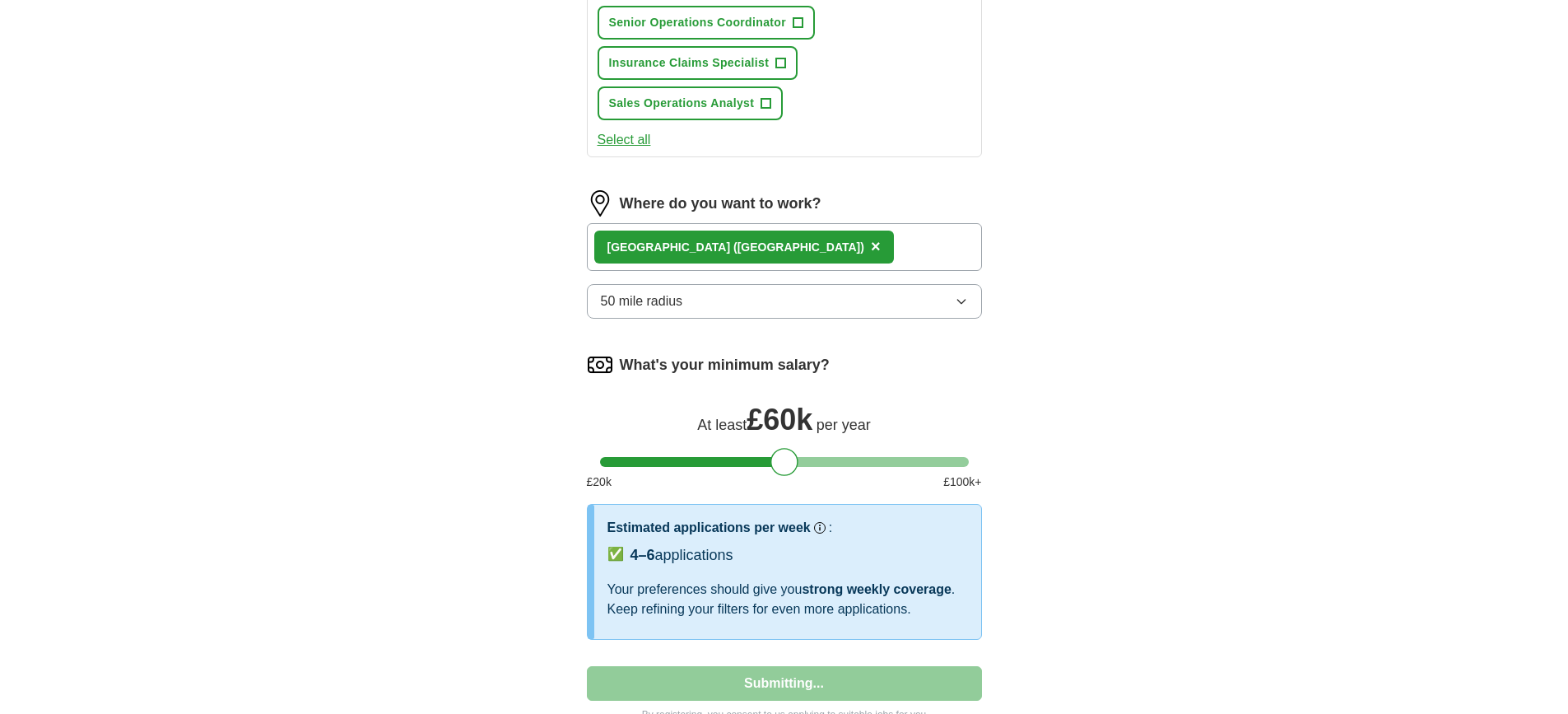
select select "**"
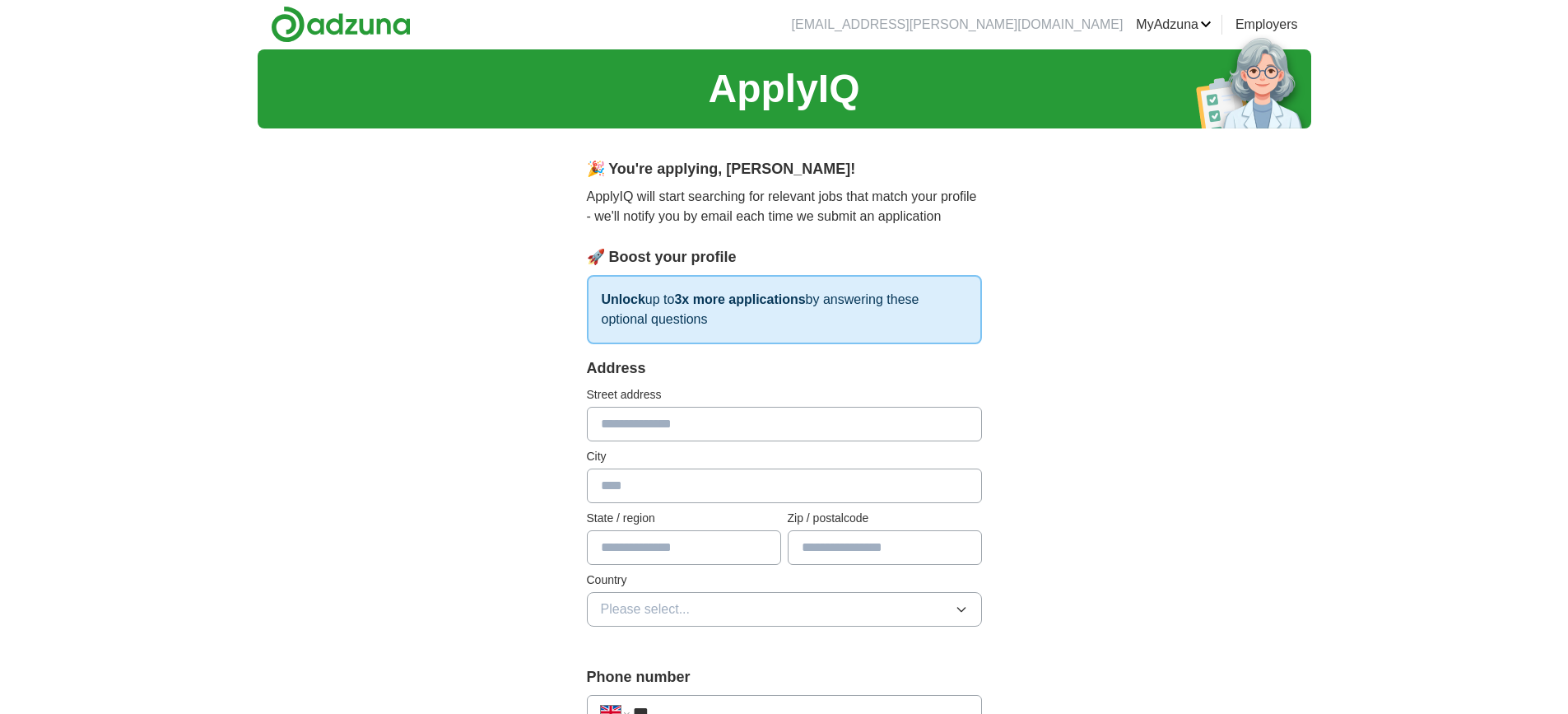
scroll to position [0, 0]
click at [635, 438] on input "text" at bounding box center [784, 425] width 395 height 34
type input "**********"
type input "*******"
type input "****"
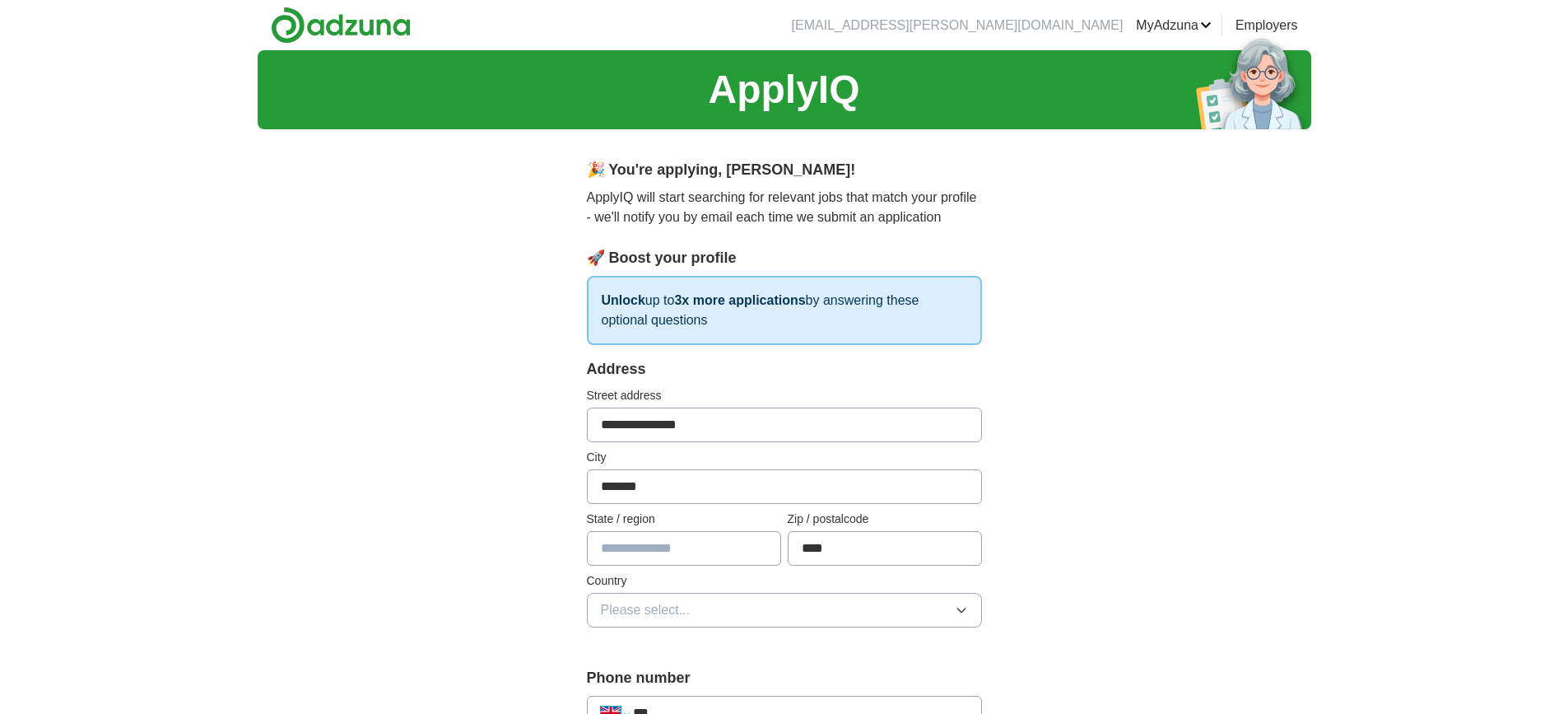
select select "**"
type input "***"
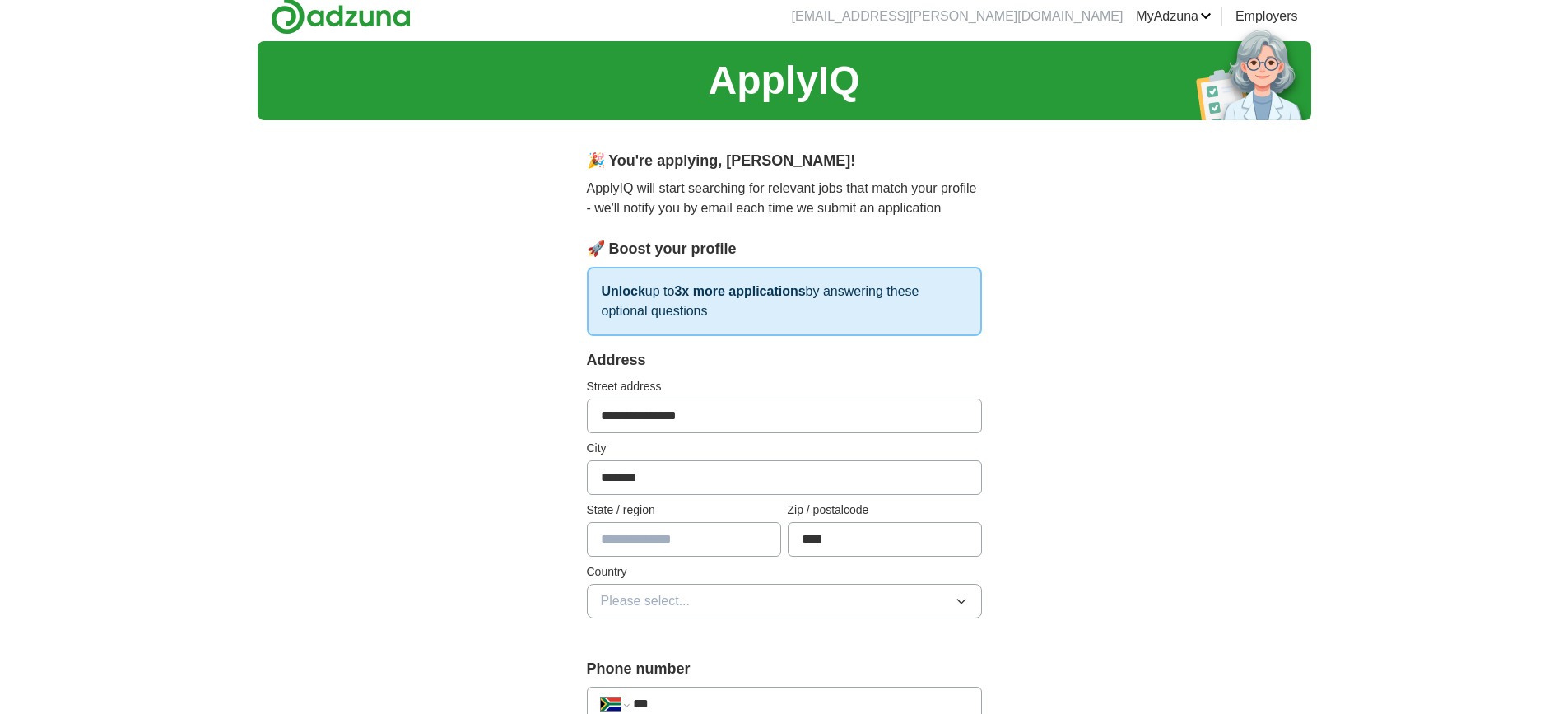
click at [646, 602] on span "Please select..." at bounding box center [646, 601] width 90 height 19
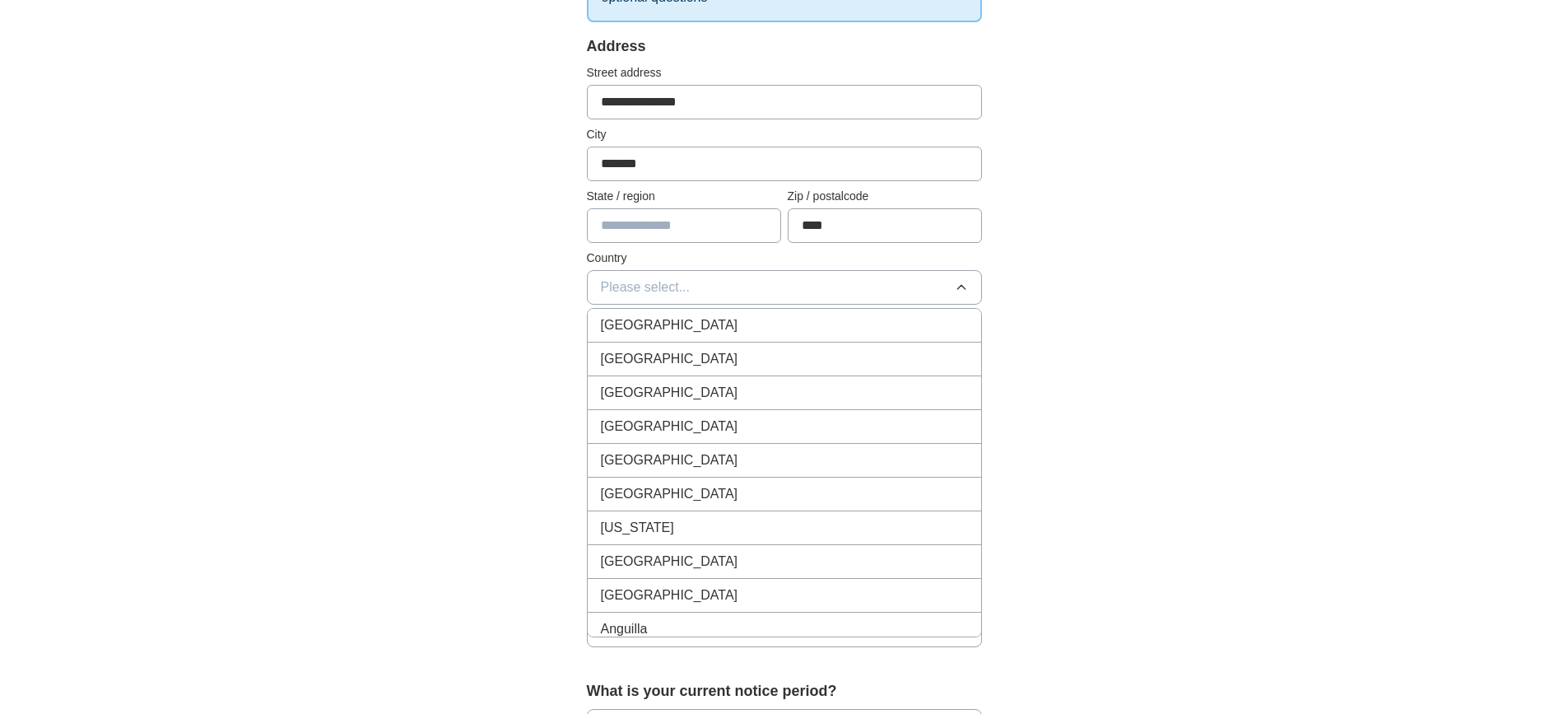
scroll to position [338, 0]
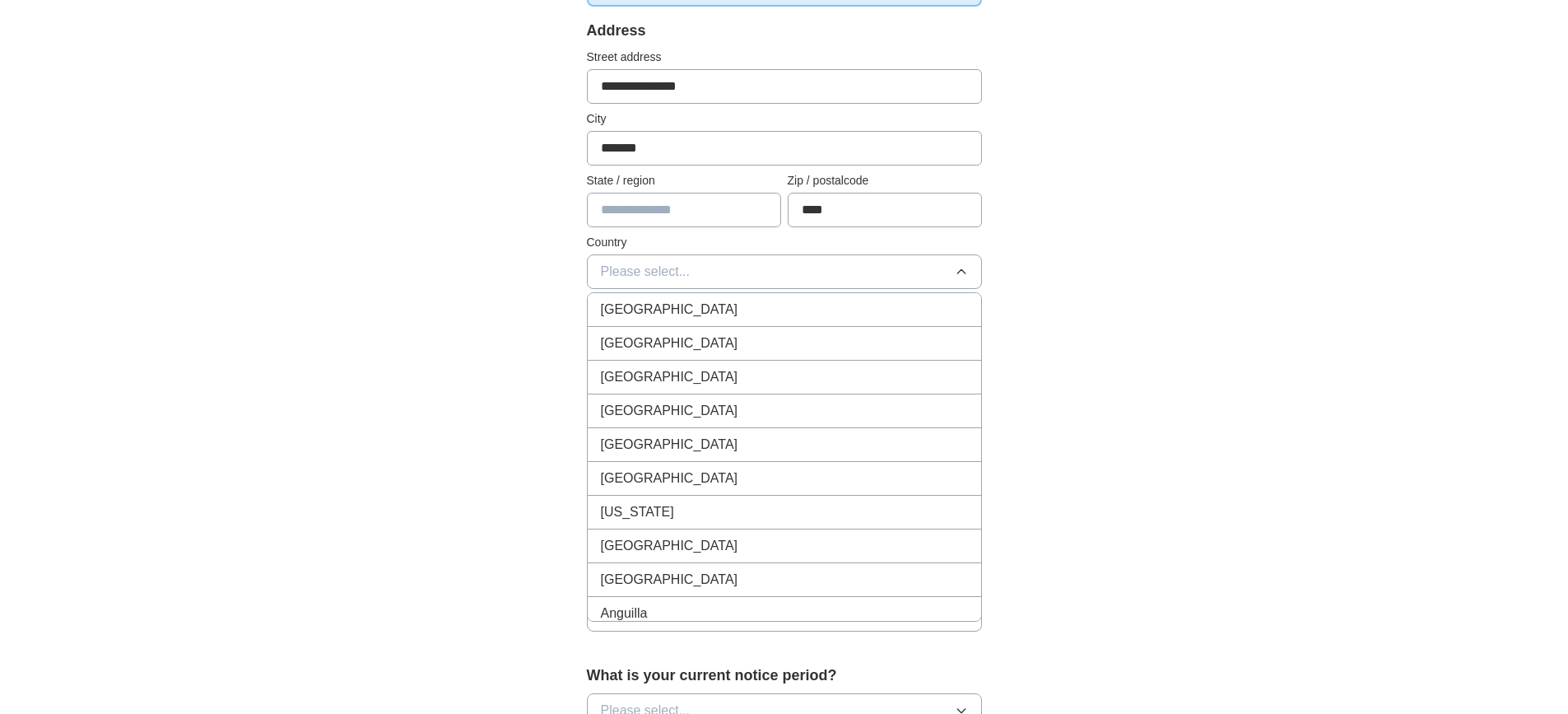
click at [669, 278] on span "Please select..." at bounding box center [646, 272] width 90 height 19
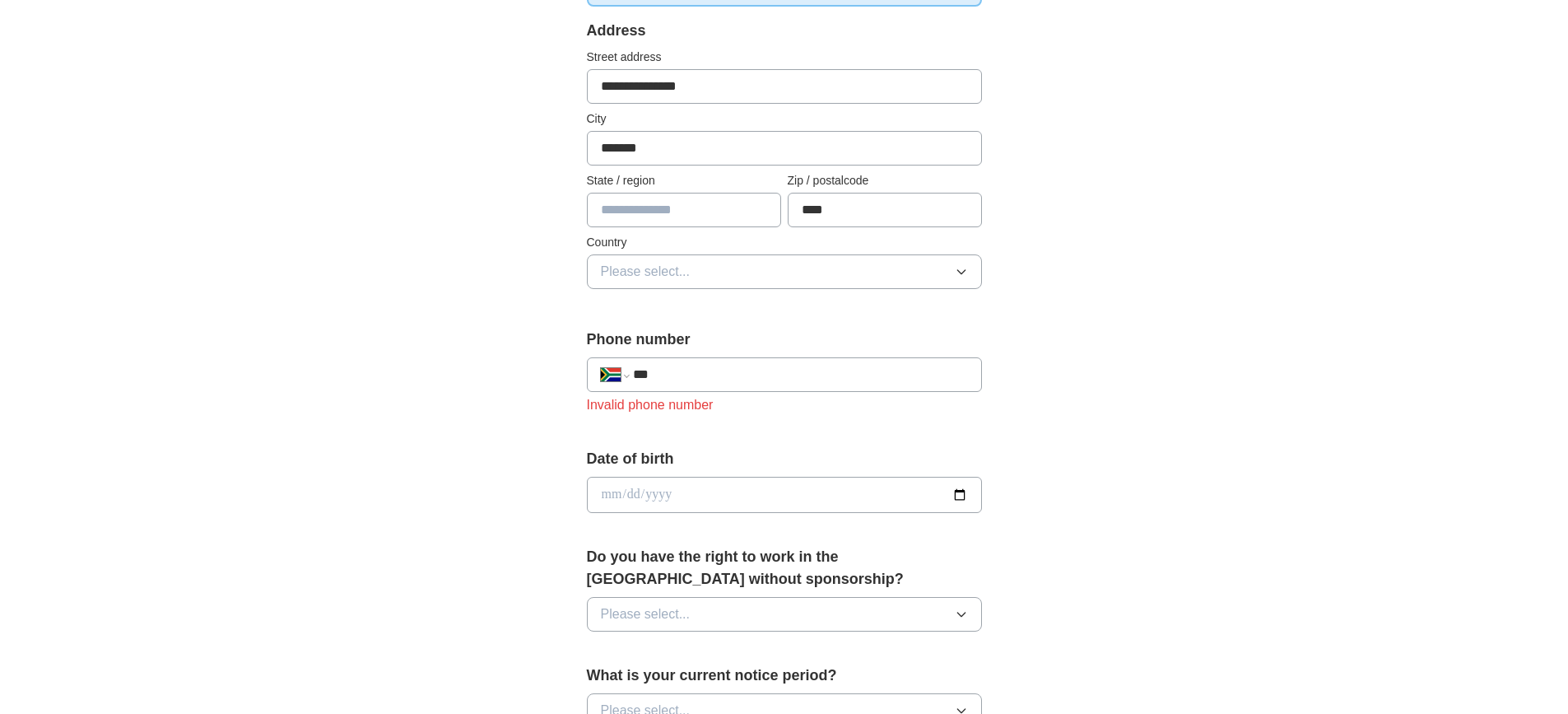
click at [664, 272] on span "Please select..." at bounding box center [646, 272] width 90 height 19
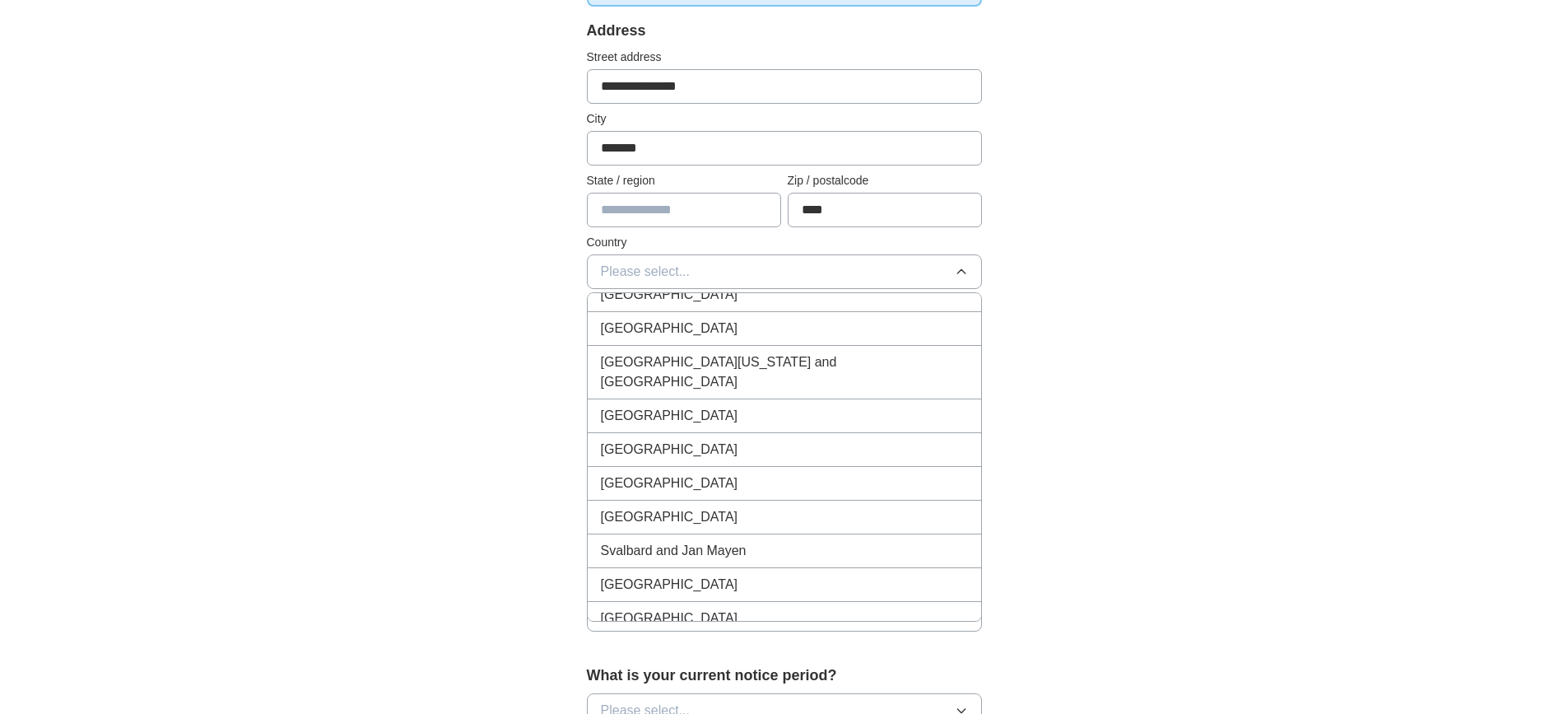
scroll to position [6749, 0]
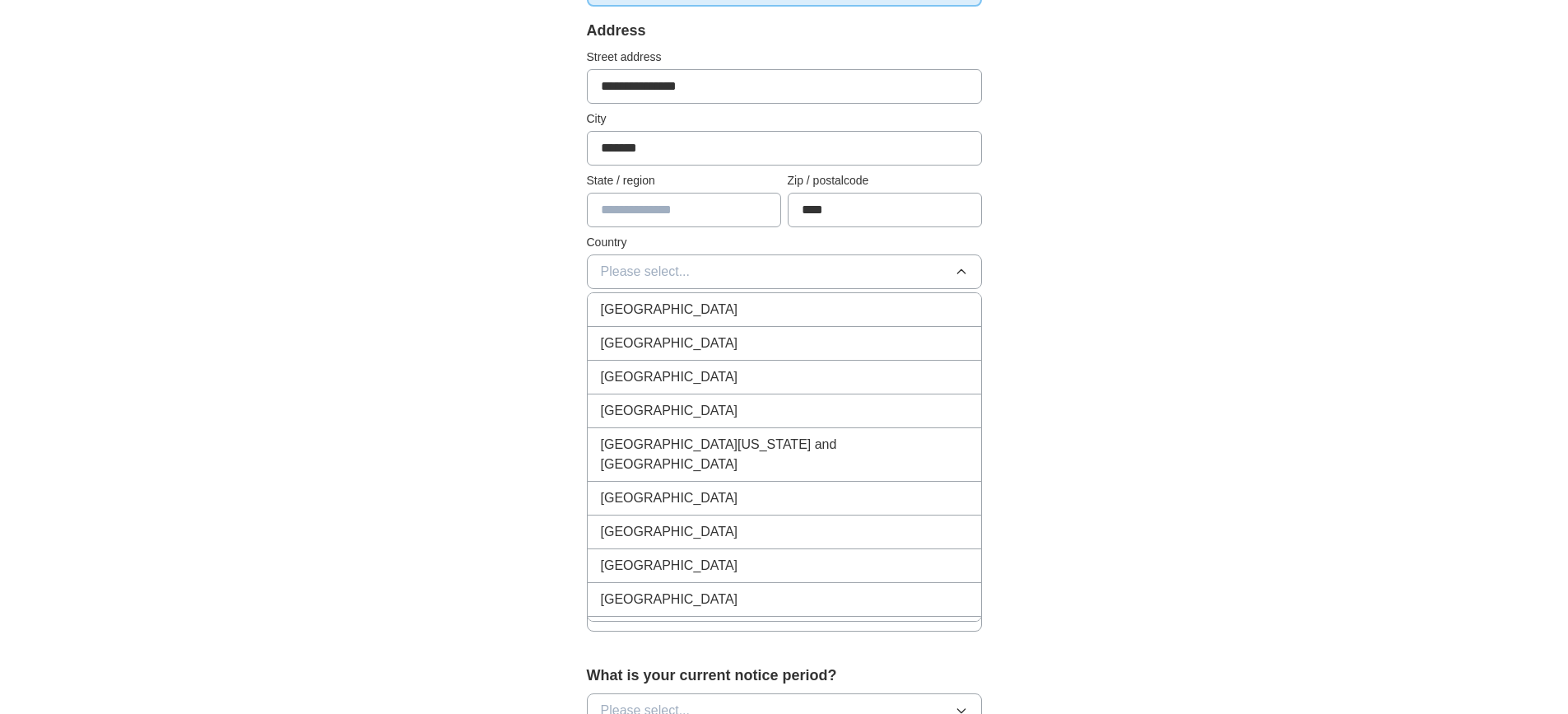
click at [665, 409] on span "[GEOGRAPHIC_DATA]" at bounding box center [670, 410] width 138 height 19
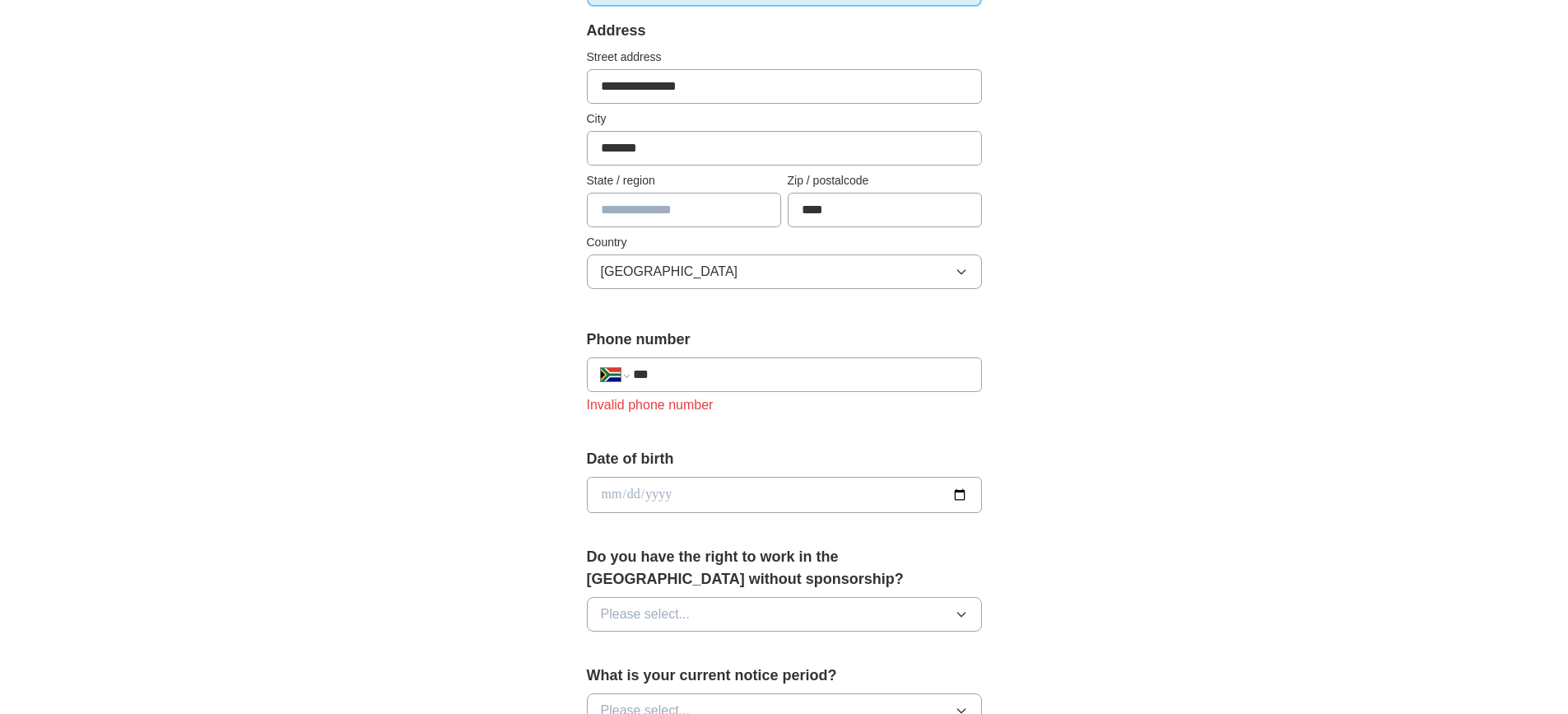
click at [666, 372] on input "***" at bounding box center [799, 374] width 334 height 19
type input "**********"
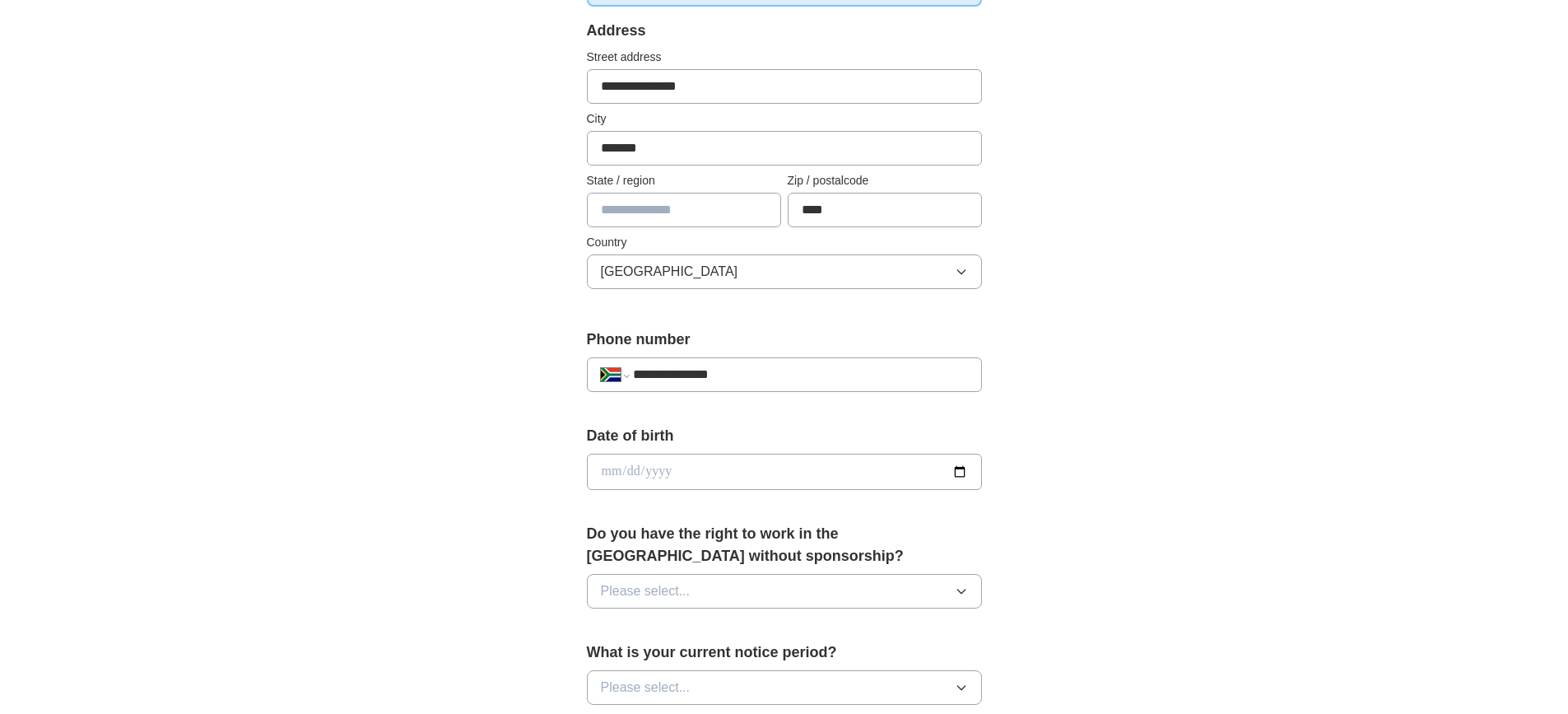
click at [628, 477] on input "date" at bounding box center [784, 471] width 395 height 36
click at [609, 471] on input "date" at bounding box center [784, 471] width 395 height 36
type input "**********"
click at [737, 589] on button "Please select..." at bounding box center [784, 590] width 395 height 34
click at [667, 628] on div "Yes" at bounding box center [784, 628] width 367 height 19
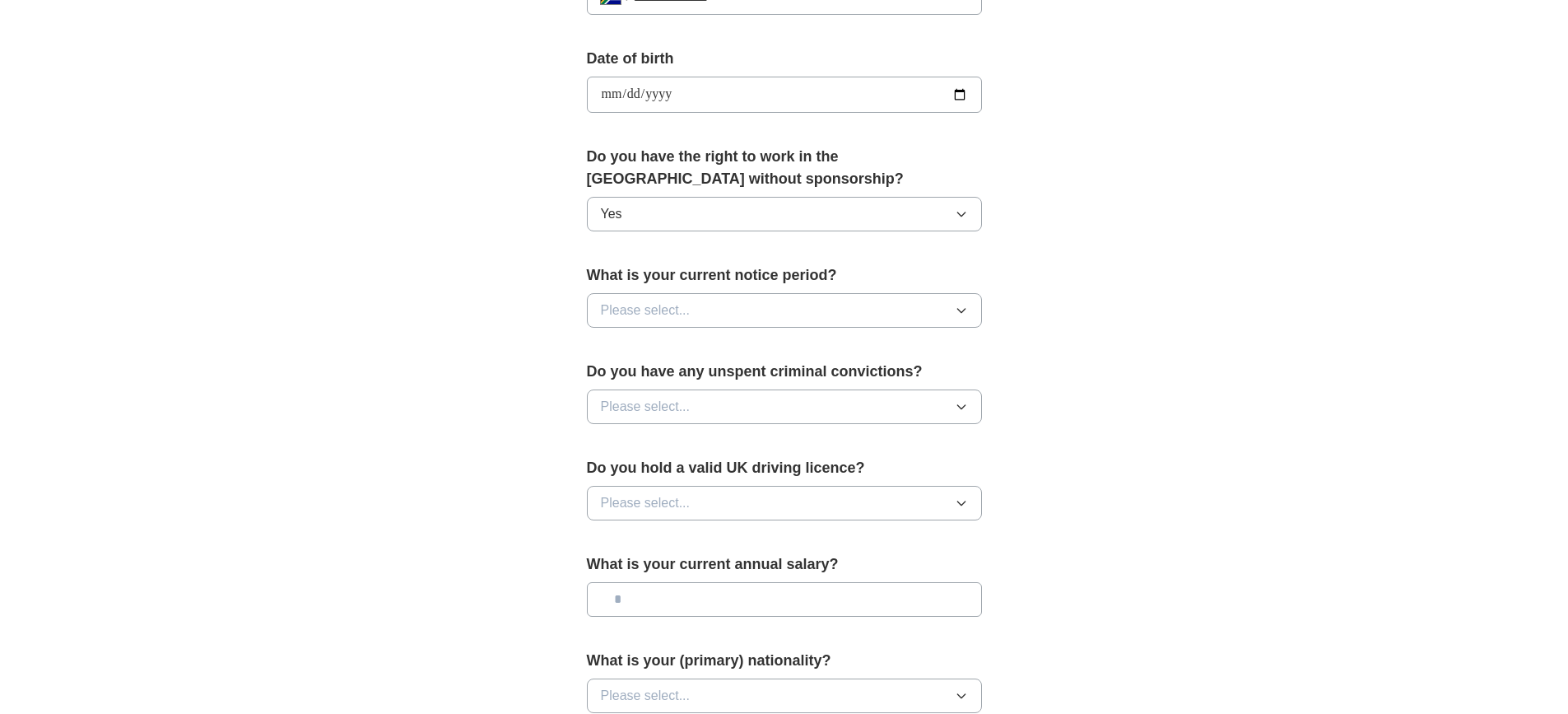
scroll to position [750, 0]
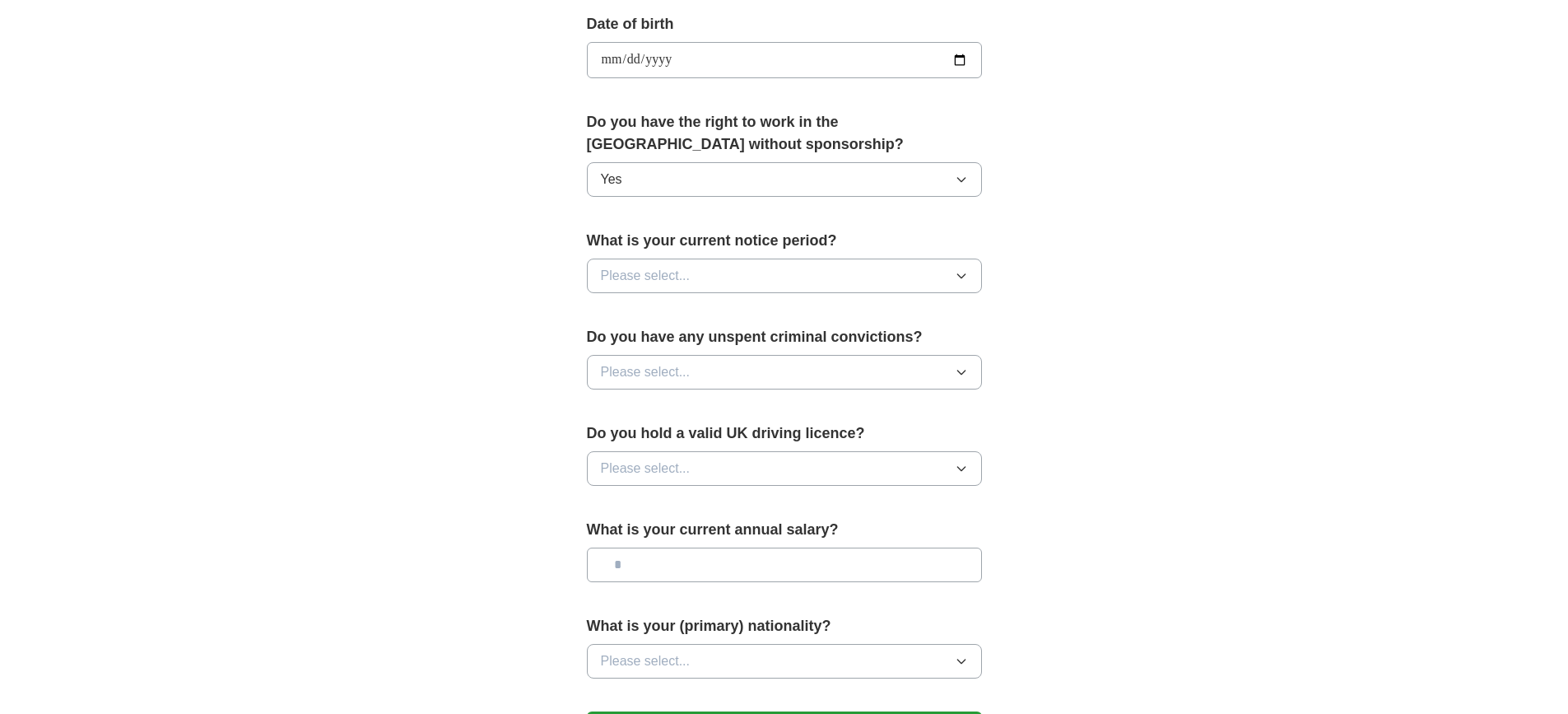
click at [688, 274] on span "Please select..." at bounding box center [646, 275] width 90 height 19
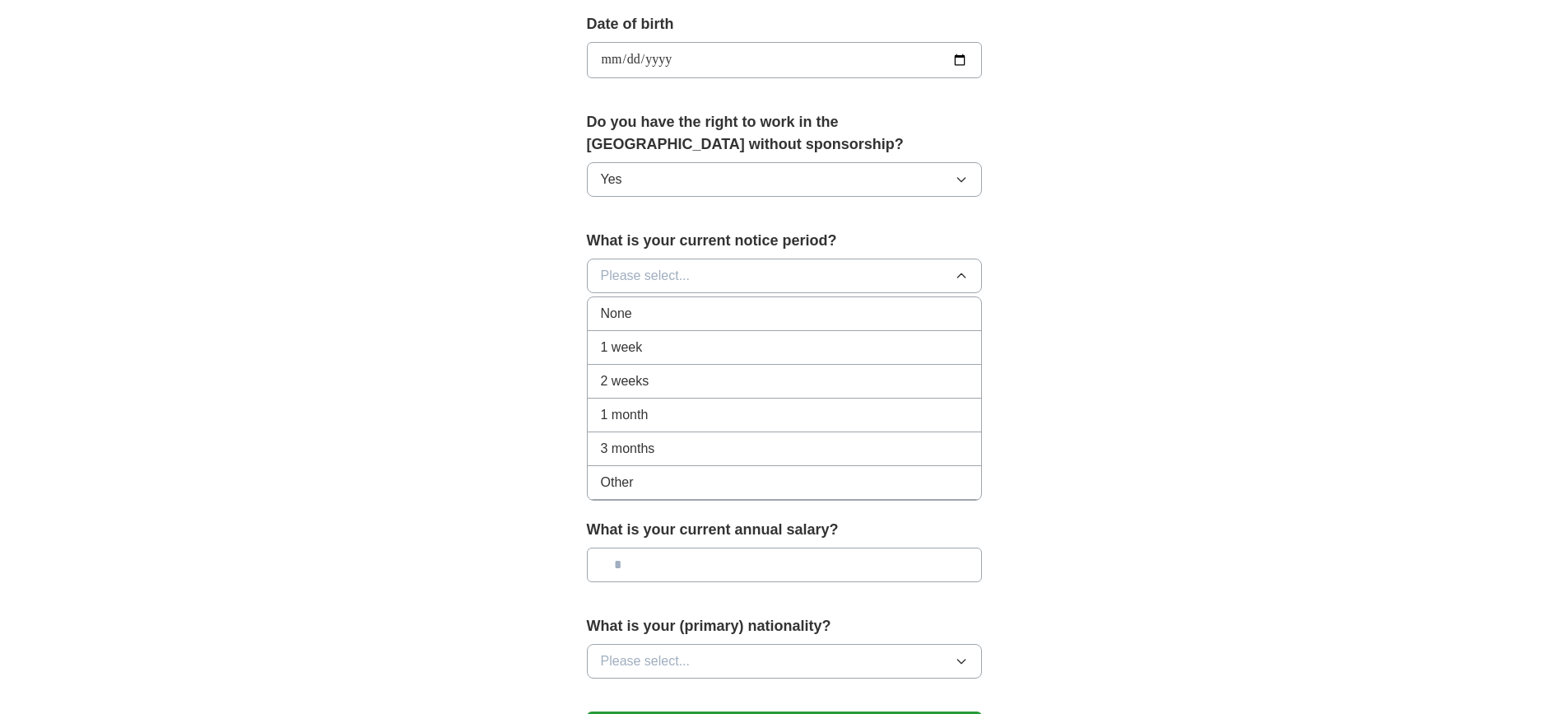
click at [636, 377] on span "2 weeks" at bounding box center [625, 381] width 49 height 19
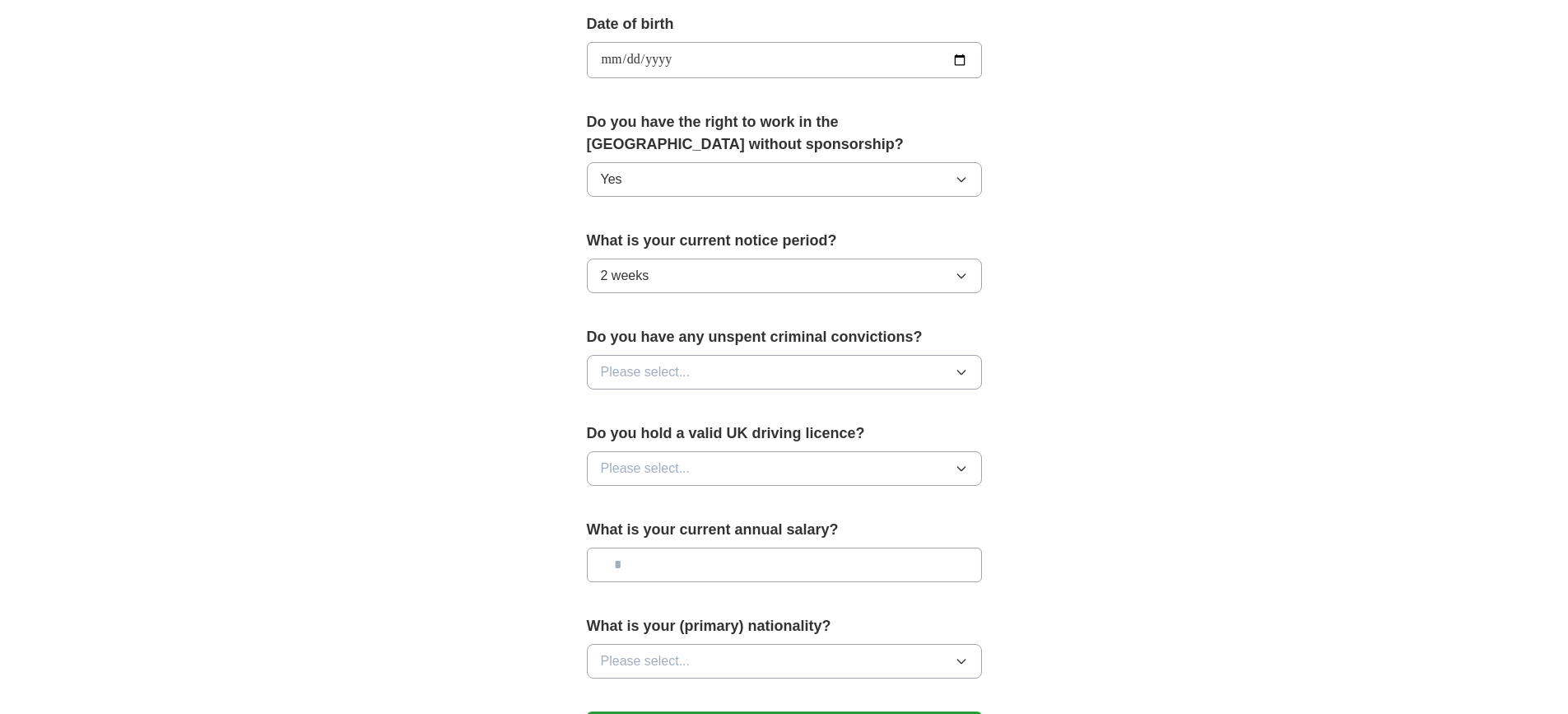
click at [671, 377] on span "Please select..." at bounding box center [646, 372] width 90 height 19
click at [657, 434] on div "No" at bounding box center [784, 443] width 367 height 19
click at [669, 460] on span "Please select..." at bounding box center [646, 468] width 90 height 19
click at [669, 538] on div "No" at bounding box center [784, 540] width 367 height 19
click at [677, 563] on input "text" at bounding box center [784, 564] width 395 height 34
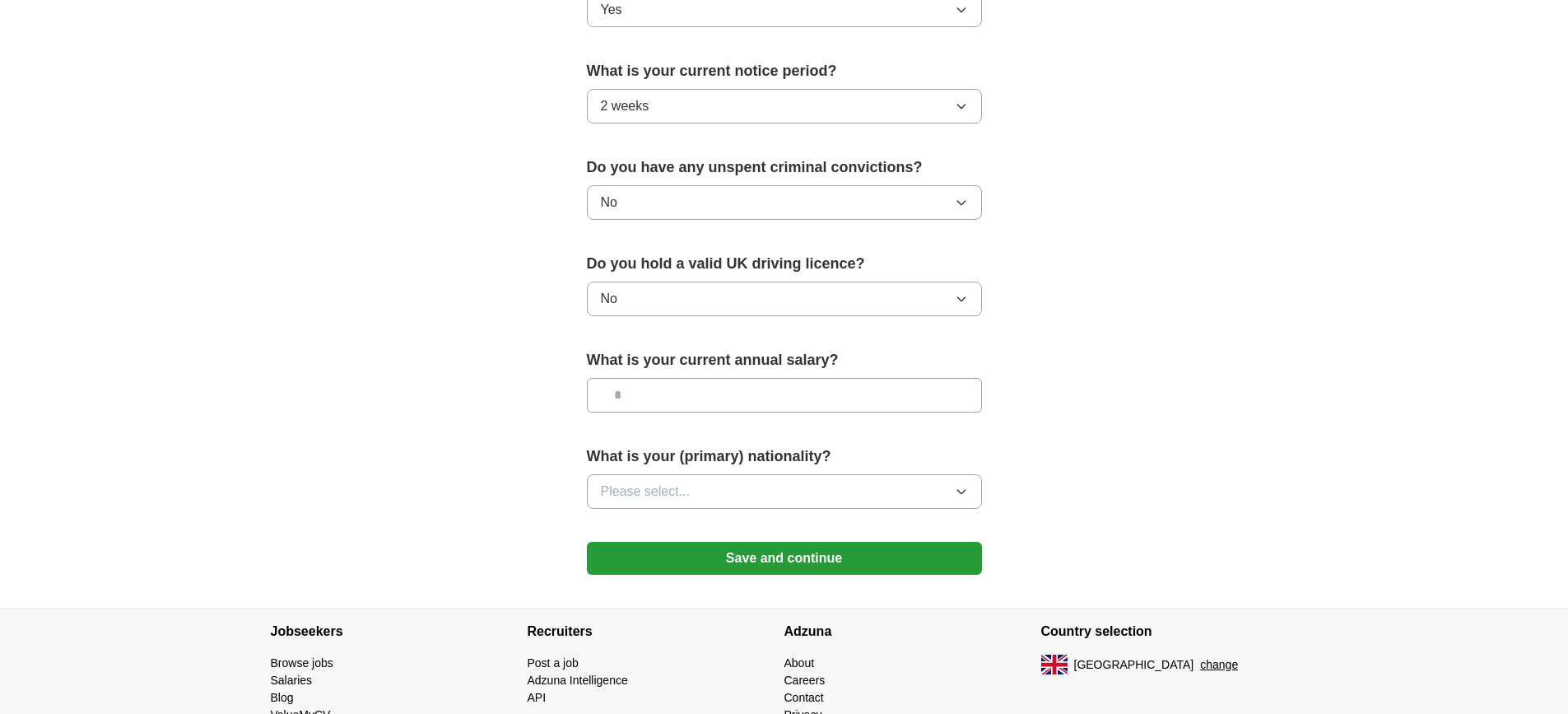
scroll to position [996, 0]
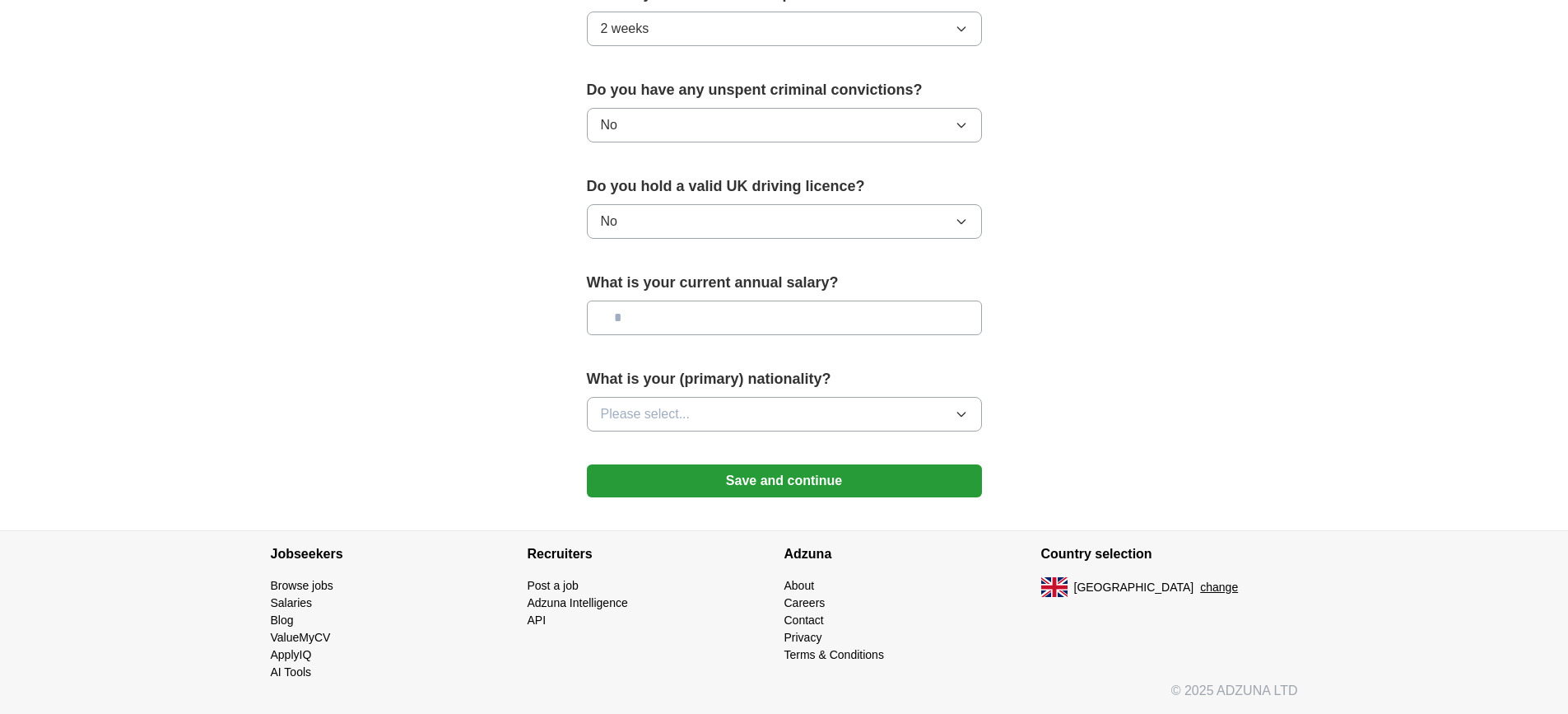
click at [659, 403] on button "Please select..." at bounding box center [784, 413] width 395 height 34
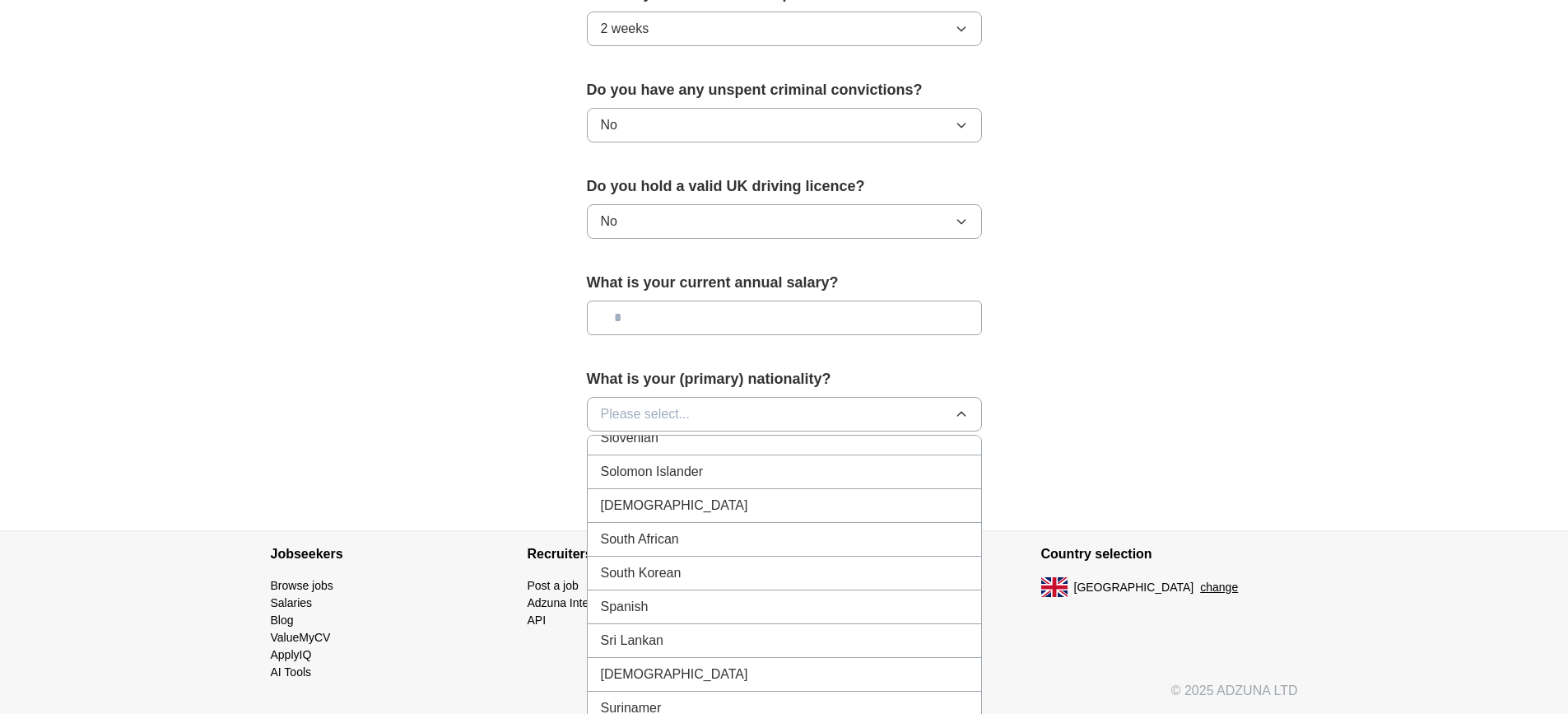
scroll to position [5432, 0]
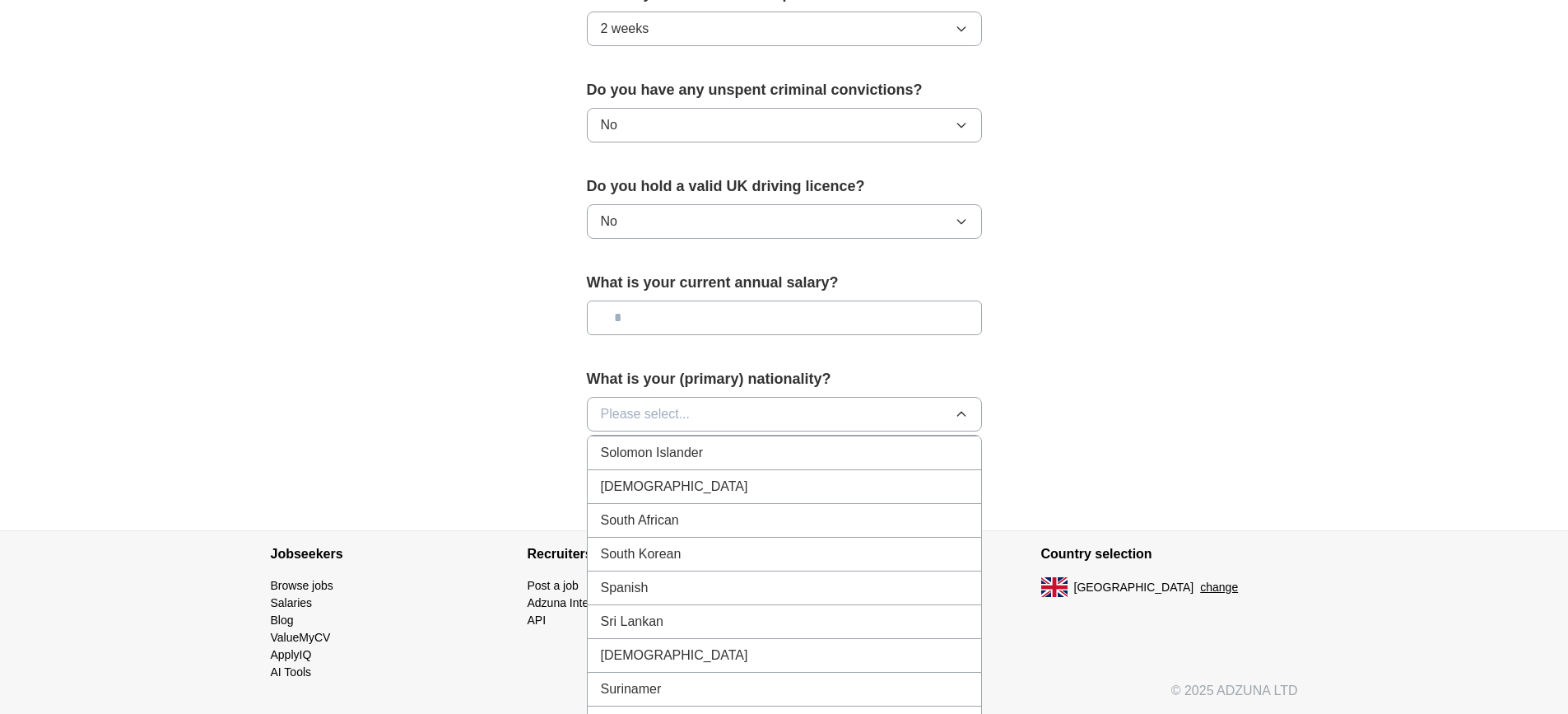
click at [667, 524] on span "South African" at bounding box center [640, 520] width 79 height 19
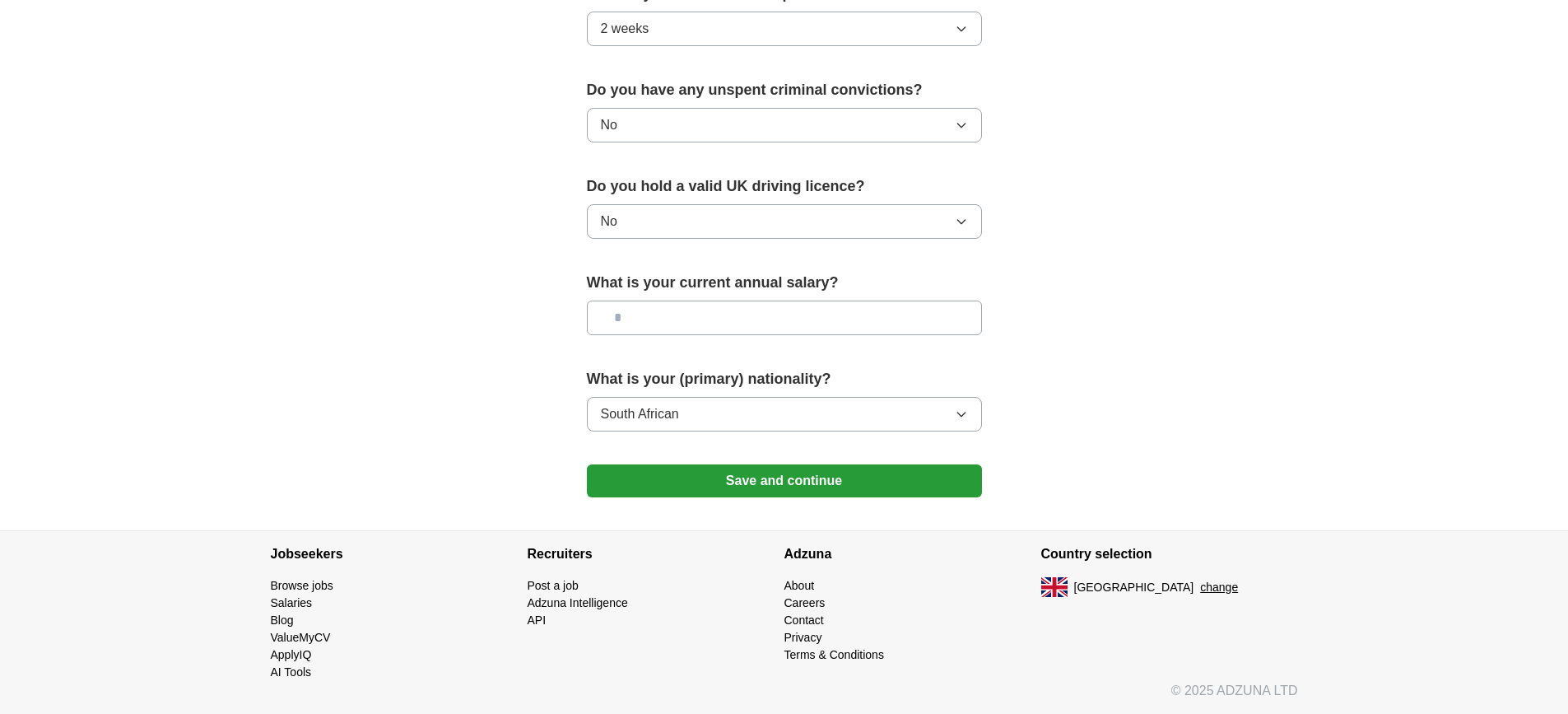
click at [665, 330] on input "text" at bounding box center [784, 317] width 395 height 34
click at [721, 486] on button "Save and continue" at bounding box center [784, 480] width 395 height 33
